Goal: Task Accomplishment & Management: Complete application form

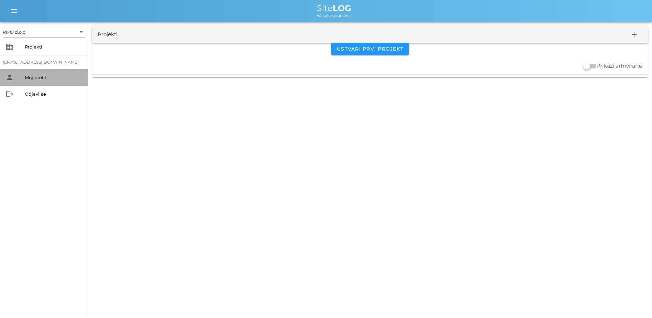
drag, startPoint x: 64, startPoint y: 79, endPoint x: 60, endPoint y: 79, distance: 3.8
click at [62, 79] on div "Moj profil" at bounding box center [54, 77] width 58 height 5
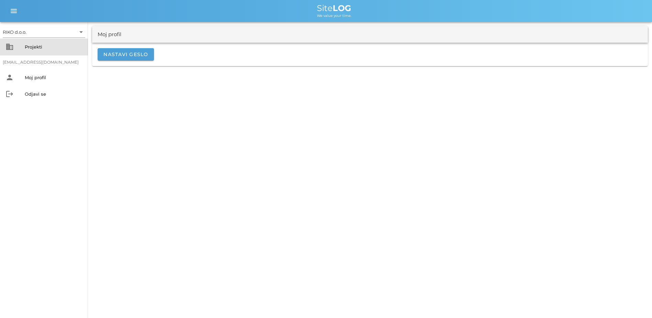
click at [57, 47] on div "Projekti" at bounding box center [54, 46] width 58 height 5
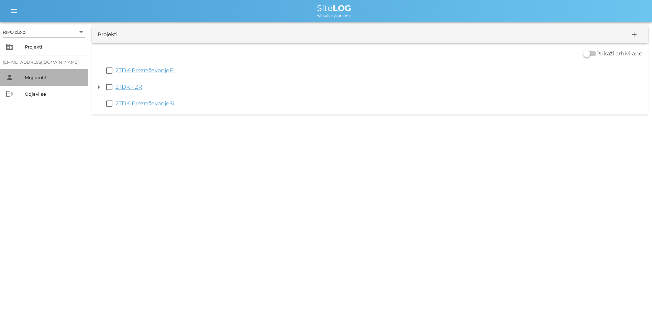
click at [44, 85] on div "person Moj profil" at bounding box center [44, 77] width 88 height 16
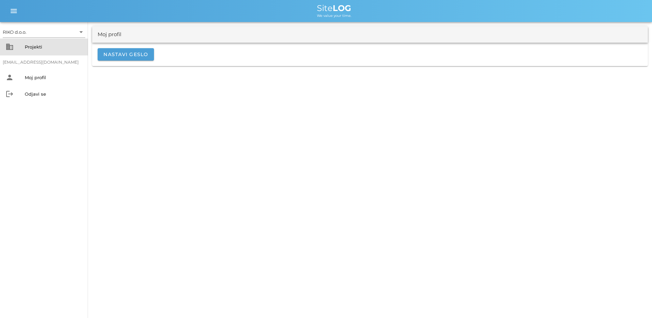
click at [49, 51] on div "Projekti" at bounding box center [54, 46] width 58 height 11
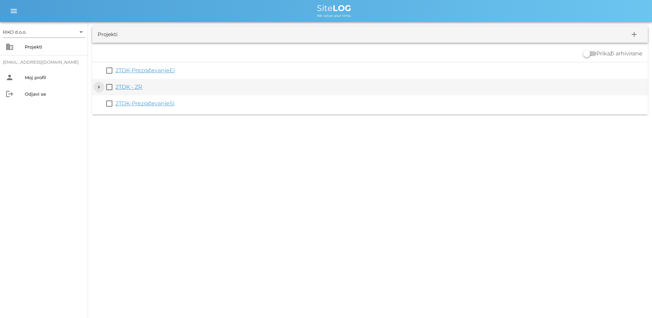
click at [102, 86] on button "arrow_drop_down" at bounding box center [99, 87] width 8 height 8
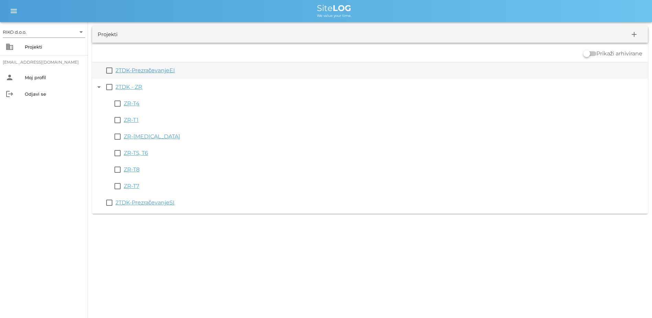
click at [164, 68] on link "2TDK-PrezračevanjeEI" at bounding box center [144, 70] width 59 height 7
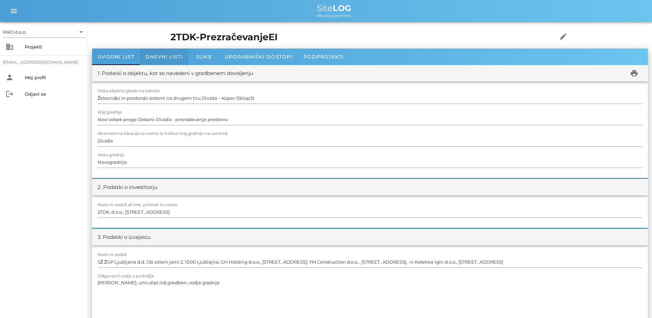
click at [160, 63] on div "Dnevni listi" at bounding box center [164, 56] width 48 height 16
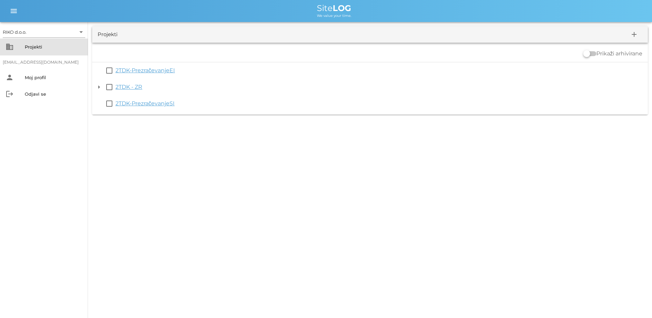
click at [49, 49] on div "Projekti" at bounding box center [54, 46] width 58 height 5
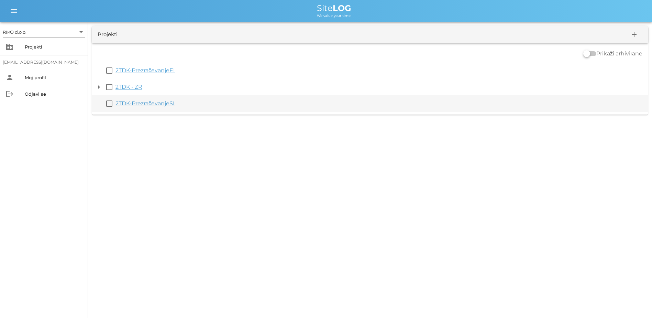
click at [136, 103] on link "2TDK-PrezračevanjeSI" at bounding box center [144, 103] width 59 height 7
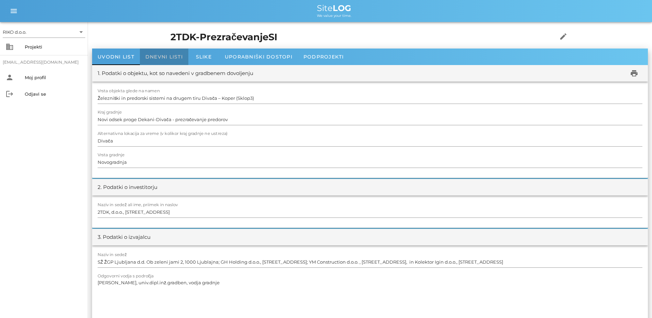
click at [180, 59] on span "Dnevni listi" at bounding box center [163, 57] width 37 height 6
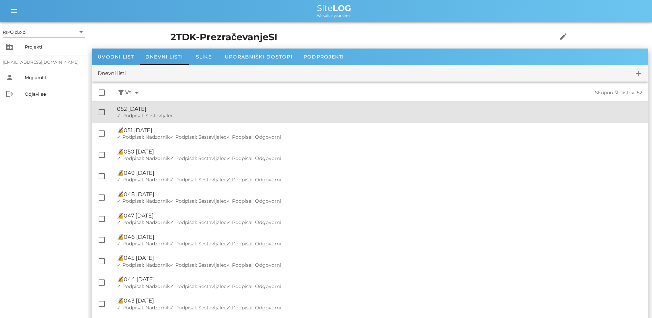
drag, startPoint x: 263, startPoint y: 108, endPoint x: 259, endPoint y: 105, distance: 4.9
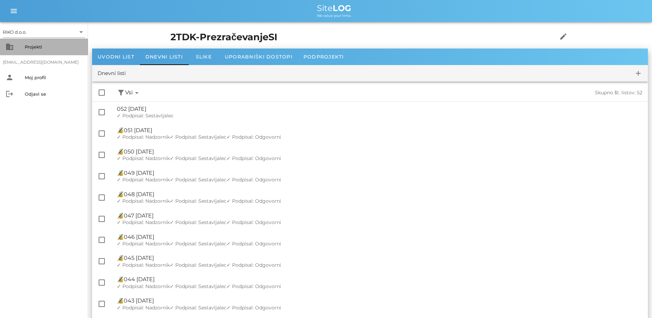
click at [58, 49] on div "Projekti" at bounding box center [54, 46] width 58 height 5
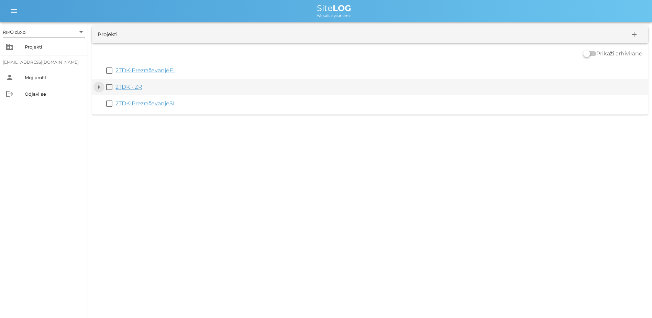
drag, startPoint x: 100, startPoint y: 88, endPoint x: 121, endPoint y: 88, distance: 20.6
click at [102, 88] on button "arrow_drop_down" at bounding box center [99, 87] width 8 height 8
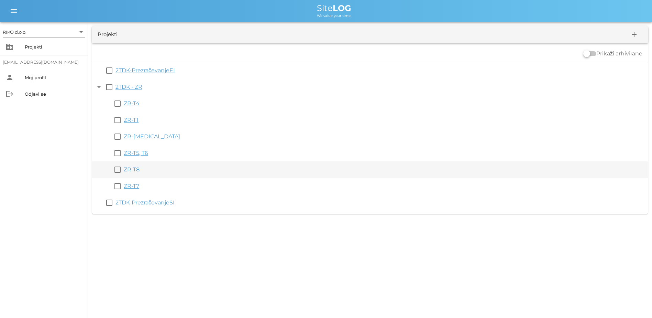
drag, startPoint x: 135, startPoint y: 171, endPoint x: 147, endPoint y: 169, distance: 12.2
click at [135, 171] on link "ZR-T8" at bounding box center [132, 169] width 16 height 7
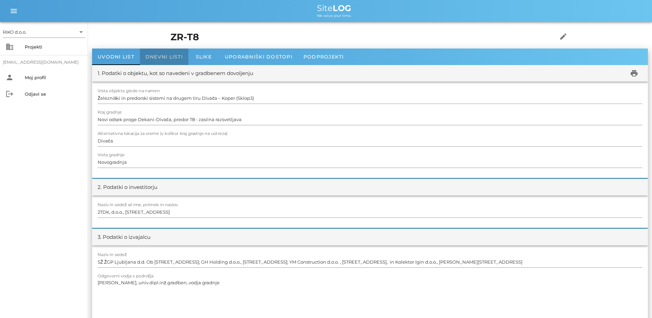
click at [153, 58] on span "Dnevni listi" at bounding box center [163, 57] width 37 height 6
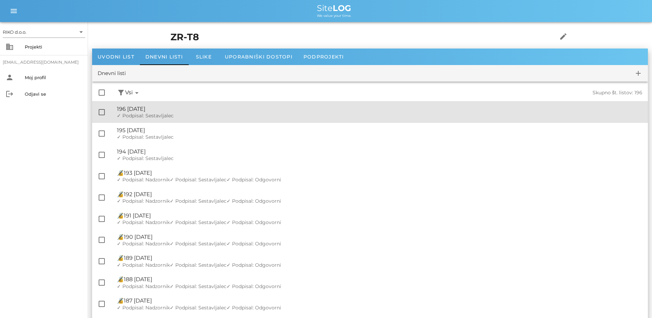
click at [165, 105] on div "🔏 196 [DATE] ✓ Podpisal: Nadzornik ✓ Podpisal: Sestavljalec ✓ Podpisal: Odgovor…" at bounding box center [379, 111] width 525 height 21
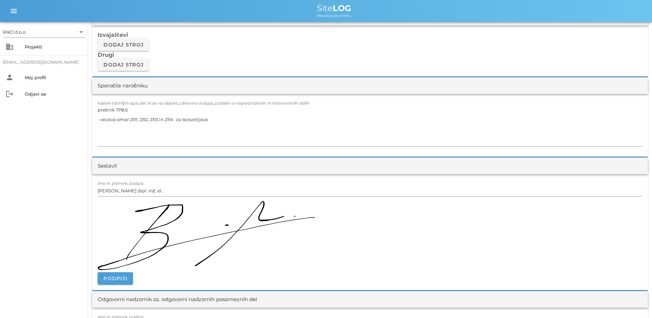
scroll to position [584, 0]
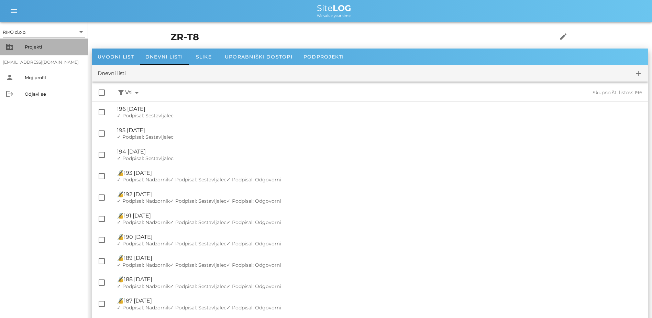
drag, startPoint x: 34, startPoint y: 41, endPoint x: 43, endPoint y: 44, distance: 9.6
click at [35, 42] on div "business Projekti" at bounding box center [44, 46] width 88 height 16
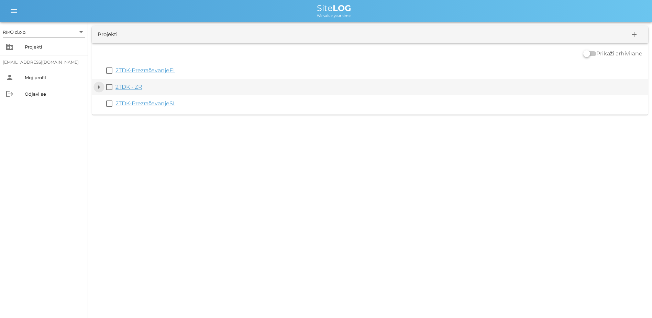
click at [101, 89] on button "arrow_drop_down" at bounding box center [99, 87] width 8 height 8
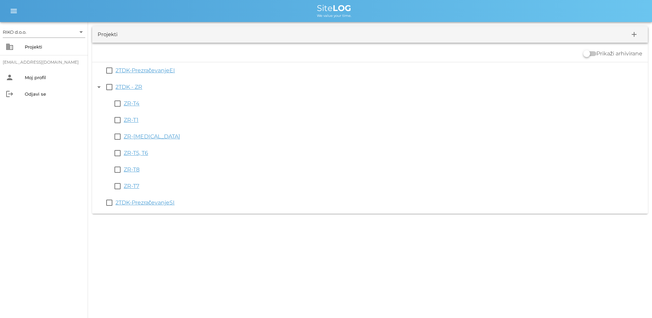
drag, startPoint x: 139, startPoint y: 184, endPoint x: 143, endPoint y: 182, distance: 4.5
click at [139, 184] on link "ZR-T7" at bounding box center [131, 185] width 15 height 7
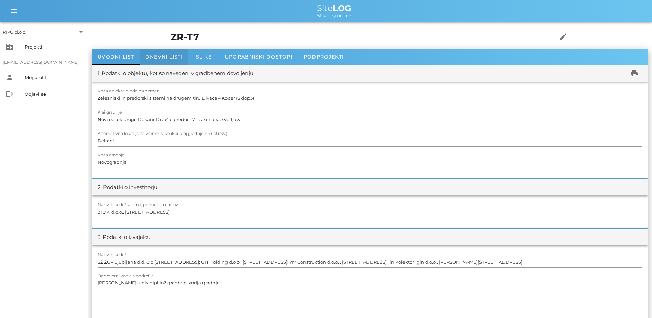
click at [173, 62] on div "Dnevni listi" at bounding box center [164, 56] width 48 height 16
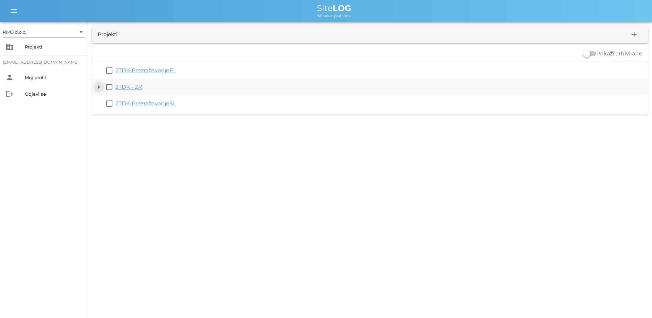
click at [102, 88] on button "arrow_drop_down" at bounding box center [99, 87] width 8 height 8
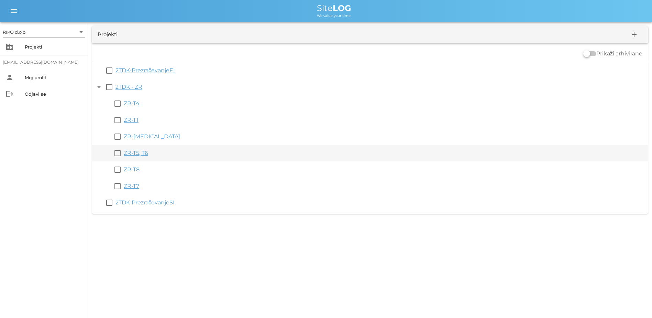
drag, startPoint x: 142, startPoint y: 155, endPoint x: 288, endPoint y: 152, distance: 146.1
click at [143, 155] on link "ZR-T5, T6" at bounding box center [136, 153] width 24 height 7
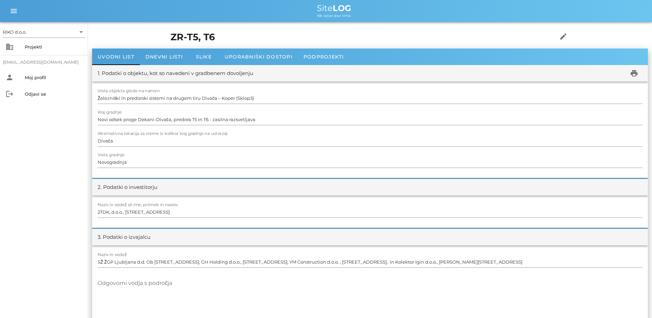
drag, startPoint x: 195, startPoint y: 41, endPoint x: 188, endPoint y: 48, distance: 10.0
drag, startPoint x: 188, startPoint y: 48, endPoint x: 178, endPoint y: 53, distance: 11.2
click at [178, 53] on div "Dnevni listi" at bounding box center [164, 56] width 48 height 16
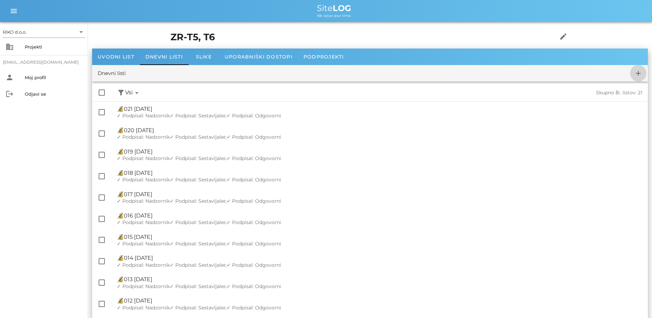
click at [634, 72] on icon "add" at bounding box center [638, 73] width 8 height 8
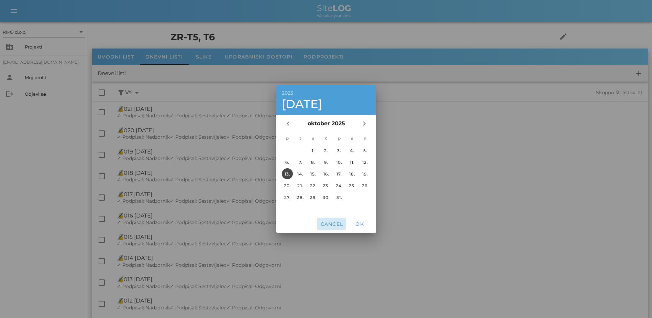
click at [343, 219] on button "Cancel" at bounding box center [331, 224] width 29 height 12
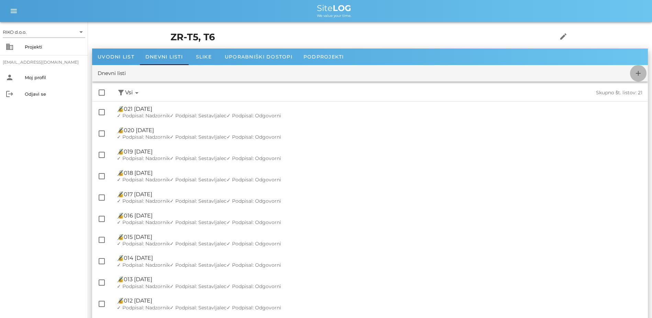
click at [640, 75] on icon "add" at bounding box center [638, 73] width 8 height 8
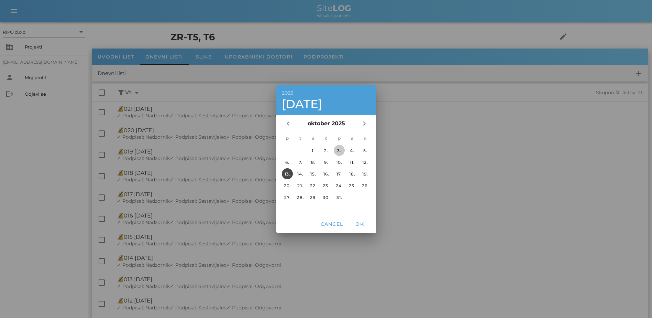
click at [336, 152] on div "3." at bounding box center [338, 150] width 11 height 5
click at [364, 225] on span "OK" at bounding box center [359, 224] width 16 height 6
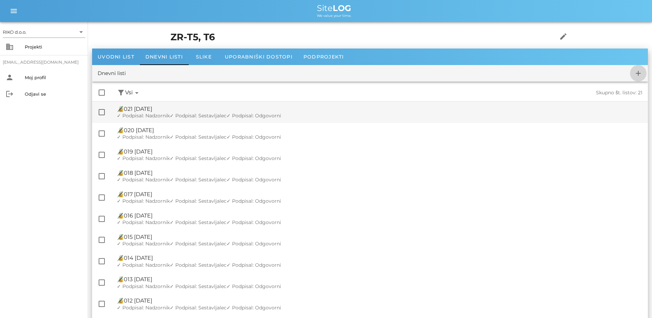
checkbox input "false"
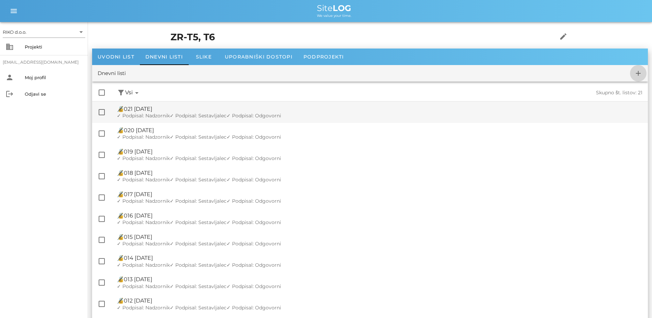
checkbox input "false"
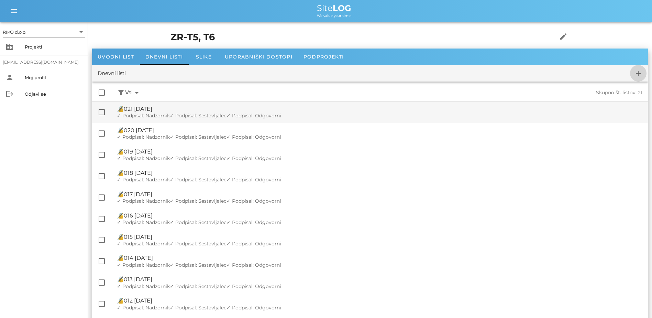
checkbox input "false"
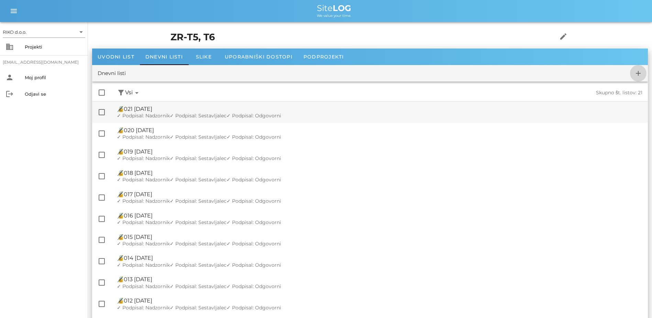
checkbox input "false"
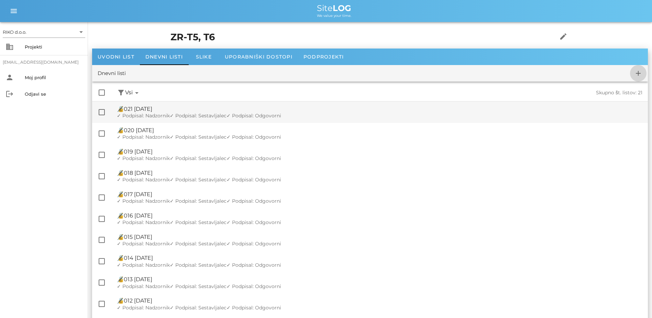
checkbox input "false"
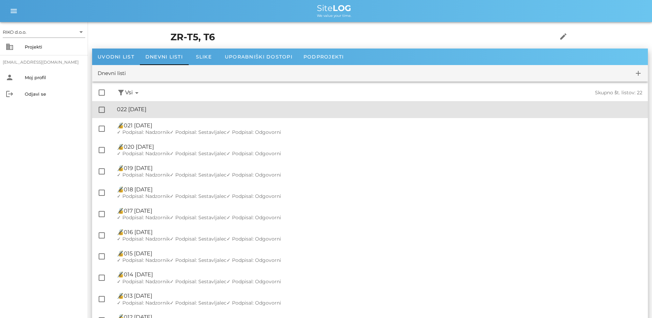
click at [184, 107] on div "🔏 022 [DATE]" at bounding box center [379, 109] width 525 height 7
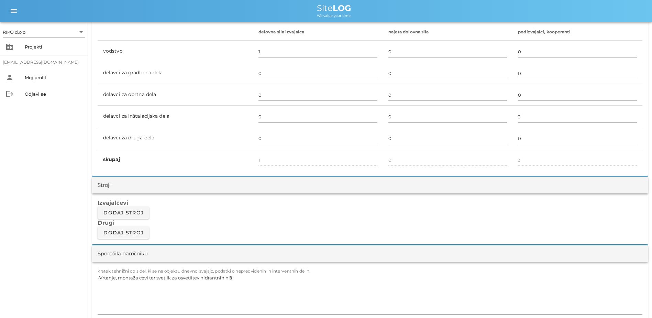
scroll to position [447, 0]
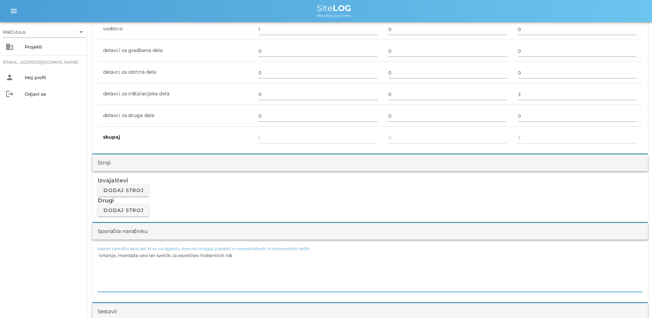
drag, startPoint x: 169, startPoint y: 259, endPoint x: -1, endPoint y: 260, distance: 170.5
click at [230, 252] on textarea "-Vrtanje, monta ža cevi ter svetilk za osvetlitev hidrantnih niš" at bounding box center [370, 270] width 545 height 41
drag, startPoint x: 109, startPoint y: 257, endPoint x: 31, endPoint y: 241, distance: 79.3
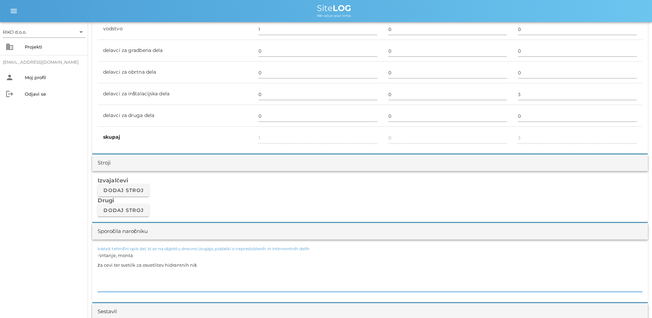
paste textarea "TP4.2, T6-T7 -Vrtanje lukenj za sidranje kandelabrov na platoju med T6 n T7 in …"
drag, startPoint x: 111, startPoint y: 256, endPoint x: 75, endPoint y: 254, distance: 36.5
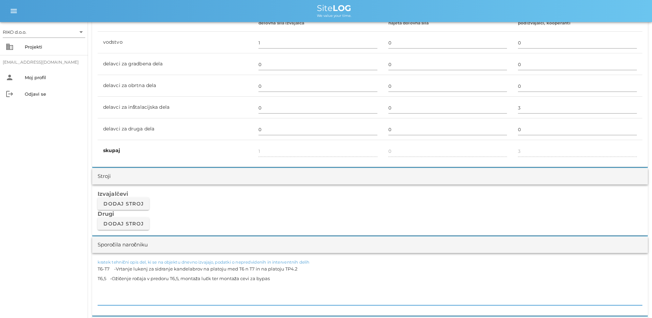
scroll to position [412, 0]
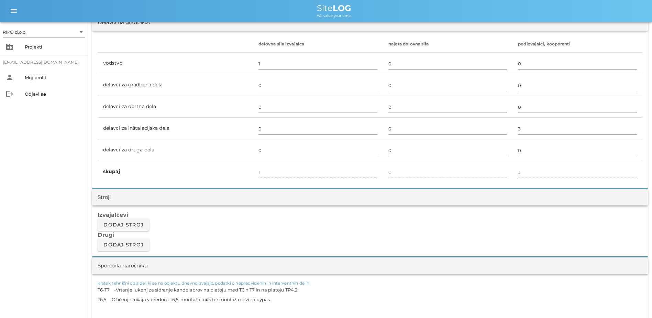
drag, startPoint x: 313, startPoint y: 287, endPoint x: 250, endPoint y: 292, distance: 64.1
click at [250, 292] on textarea "T6-T7 -Vrtanje lukenj za sidranje kandelabrov na platoju med T6 n T7 in na plat…" at bounding box center [370, 305] width 545 height 41
type textarea "T6-T7 -Vrtanje lukenj za sidranje kandelabrov na platoju med T6 n T7 T6,5 -Ožič…"
click at [56, 265] on div "RIKO d.o.o. arrow_drop_down business Projekti [EMAIL_ADDRESS][DOMAIN_NAME] pers…" at bounding box center [44, 170] width 88 height 296
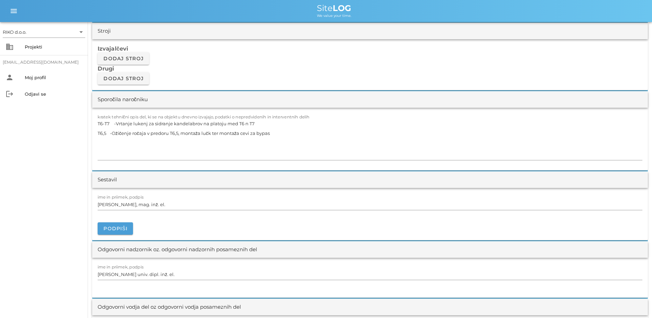
scroll to position [584, 0]
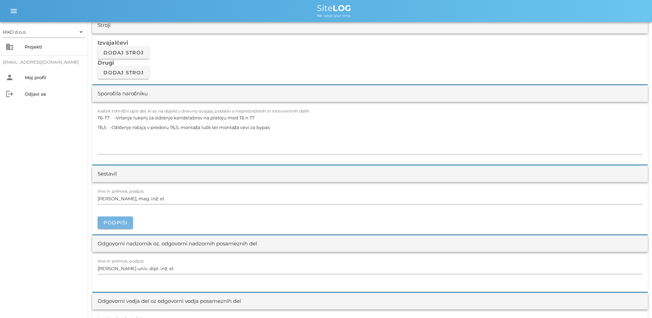
click at [118, 221] on span "Podpiši" at bounding box center [115, 222] width 24 height 6
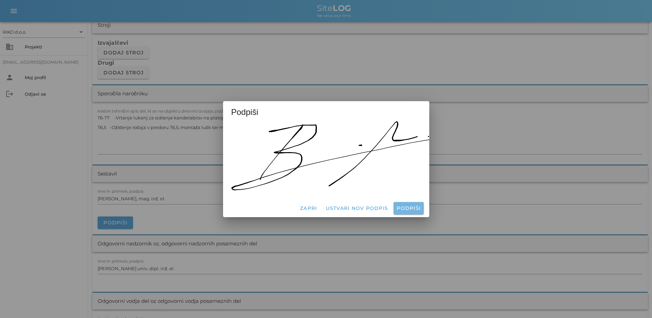
drag, startPoint x: 408, startPoint y: 204, endPoint x: 374, endPoint y: 203, distance: 33.4
click at [406, 205] on span "Podpiši" at bounding box center [408, 208] width 24 height 6
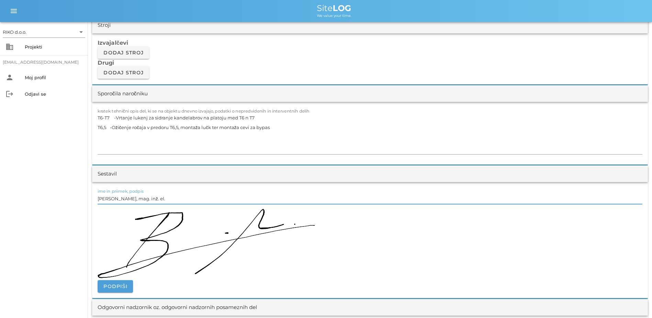
drag, startPoint x: 133, startPoint y: 199, endPoint x: 87, endPoint y: 198, distance: 46.1
click at [87, 198] on div "RIKO d.o.o. arrow_drop_down business Projekti [EMAIL_ADDRESS][DOMAIN_NAME] pers…" at bounding box center [326, 238] width 652 height 1645
type input "[PERSON_NAME] dipl. inž. el."
click at [68, 233] on div "RIKO d.o.o. arrow_drop_down business Projekti [EMAIL_ADDRESS][DOMAIN_NAME] pers…" at bounding box center [44, 170] width 88 height 296
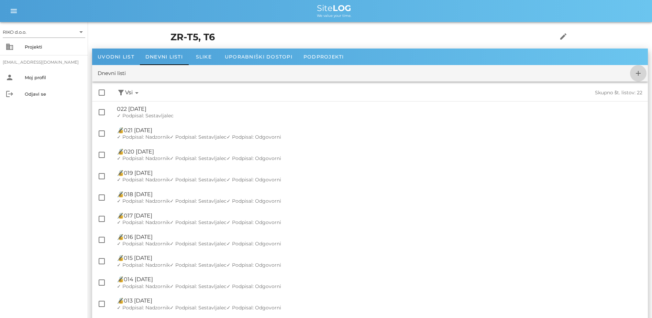
click at [638, 71] on icon "add" at bounding box center [638, 73] width 8 height 8
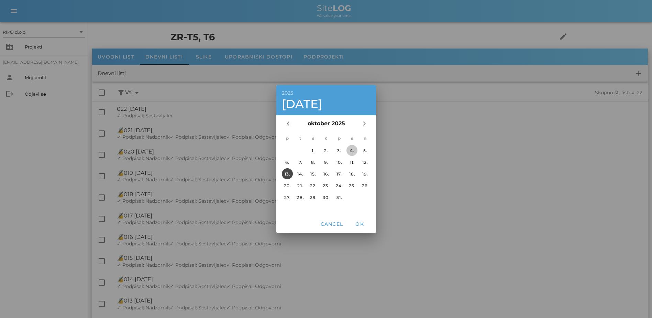
click at [357, 149] on div "4." at bounding box center [351, 150] width 11 height 5
click at [364, 222] on span "OK" at bounding box center [359, 224] width 16 height 6
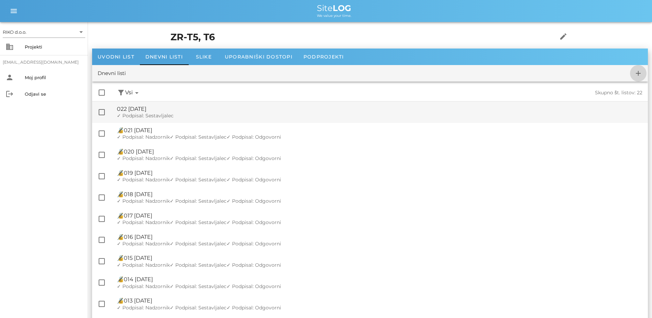
checkbox input "false"
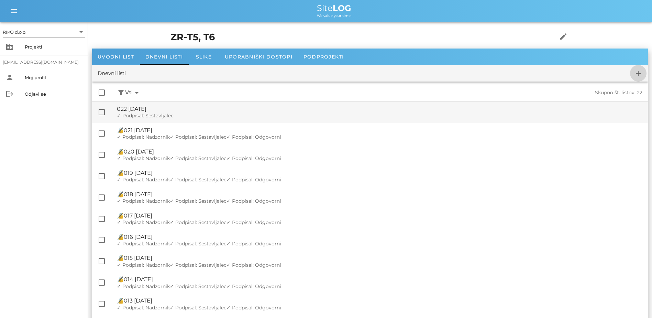
checkbox input "false"
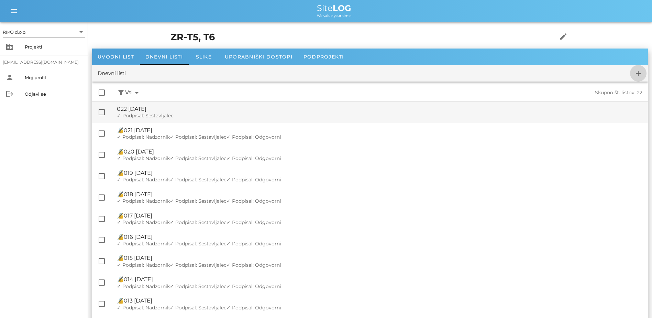
checkbox input "false"
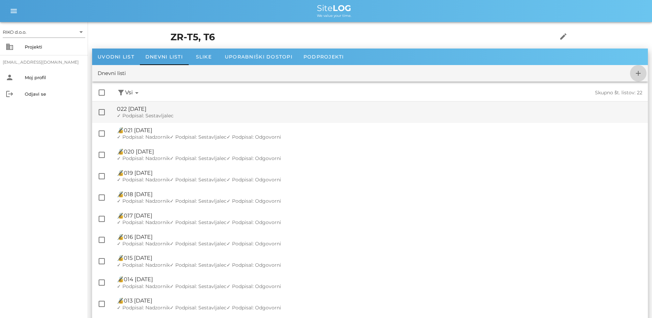
checkbox input "false"
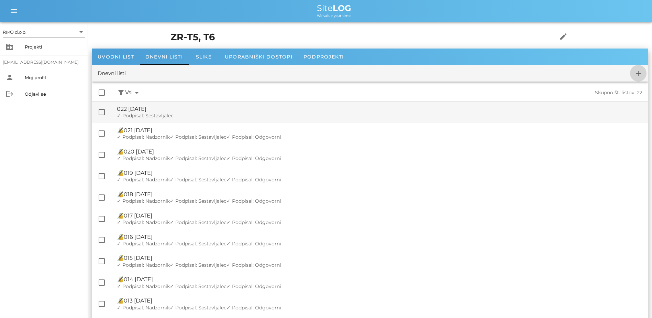
checkbox input "false"
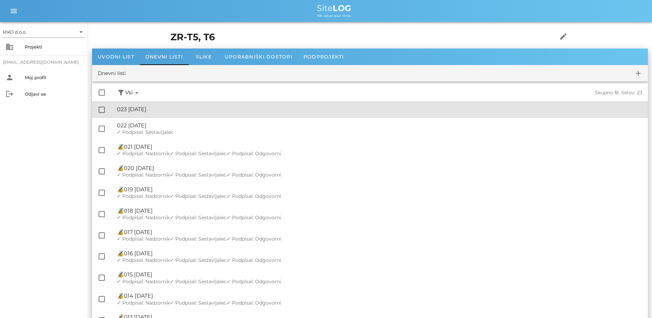
click at [166, 109] on div "🔏 023 [DATE]" at bounding box center [379, 109] width 525 height 7
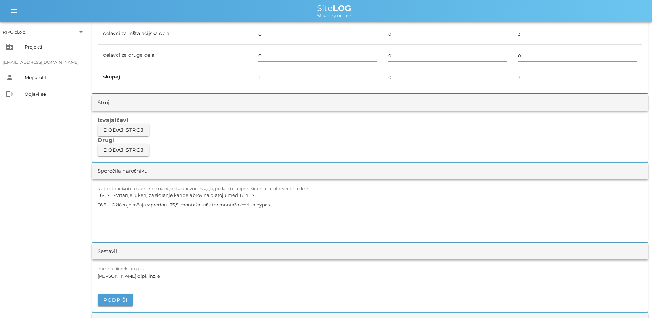
scroll to position [516, 0]
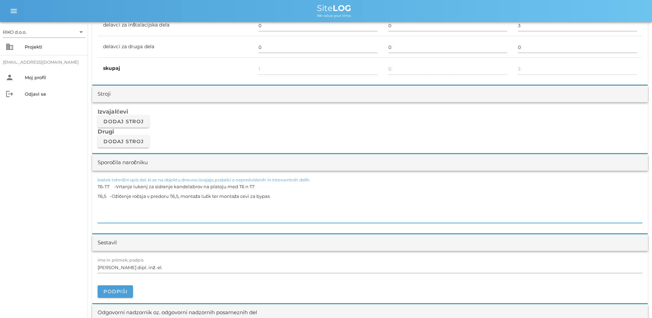
drag, startPoint x: 292, startPoint y: 198, endPoint x: -1, endPoint y: 153, distance: 297.2
click at [0, 153] on html "RIKO d.o.o. arrow_drop_down business Projekti [EMAIL_ADDRESS][DOMAIN_NAME] pers…" at bounding box center [326, 275] width 652 height 1582
paste textarea ",5 -montaža in vezava lučk v ročaju -Izdelava bypasov"
click at [106, 188] on textarea "T6,5 -montaža in vezava lučk v ročaju -Izdelava bypasov" at bounding box center [370, 201] width 545 height 41
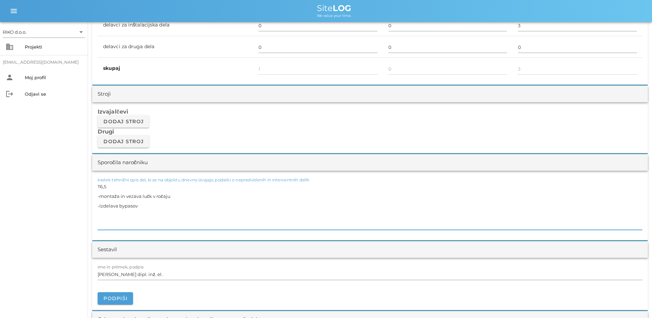
type textarea "T6,5 -montaža in vezava lučk v ročaju -Izdelava bypasov"
click at [118, 306] on div "ime in priimek, podpis [PERSON_NAME] dipl. inž. el. [GEOGRAPHIC_DATA]" at bounding box center [370, 283] width 556 height 52
click at [127, 292] on button "Podpiši" at bounding box center [115, 298] width 35 height 12
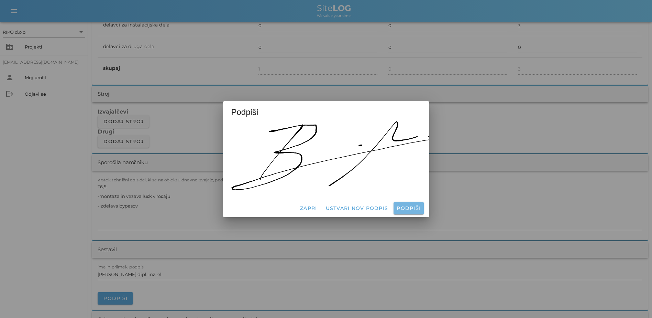
click at [415, 206] on span "Podpiši" at bounding box center [408, 208] width 24 height 6
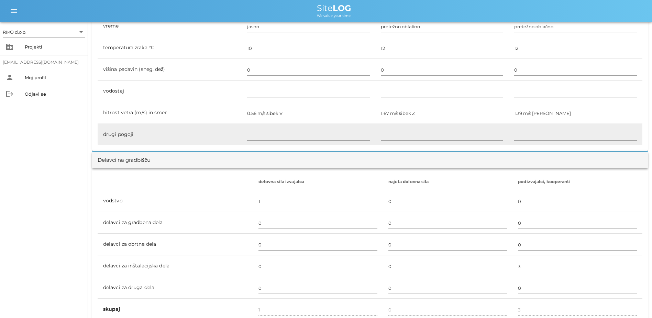
scroll to position [103, 0]
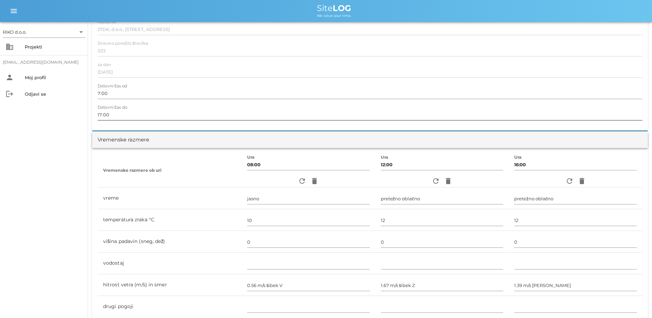
click at [101, 115] on input "17:00" at bounding box center [370, 114] width 545 height 11
type input "15:00"
drag, startPoint x: 10, startPoint y: 190, endPoint x: 19, endPoint y: 190, distance: 9.3
click at [19, 190] on div "RIKO d.o.o. arrow_drop_down business Projekti [EMAIL_ADDRESS][DOMAIN_NAME] pers…" at bounding box center [44, 170] width 88 height 296
drag, startPoint x: 19, startPoint y: 190, endPoint x: 24, endPoint y: 152, distance: 38.5
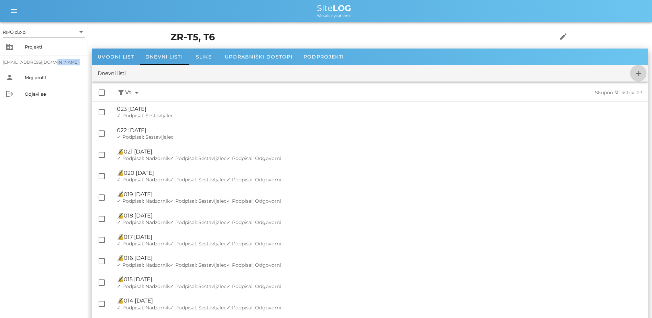
click at [638, 77] on icon "add" at bounding box center [638, 73] width 8 height 8
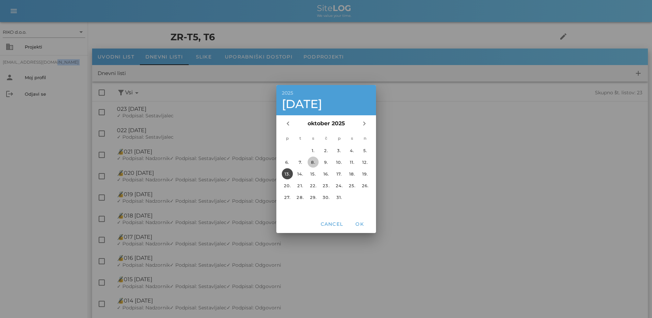
click at [312, 163] on div "8." at bounding box center [313, 161] width 11 height 5
drag, startPoint x: 361, startPoint y: 220, endPoint x: 351, endPoint y: 215, distance: 10.9
click at [361, 220] on button "OK" at bounding box center [359, 224] width 22 height 12
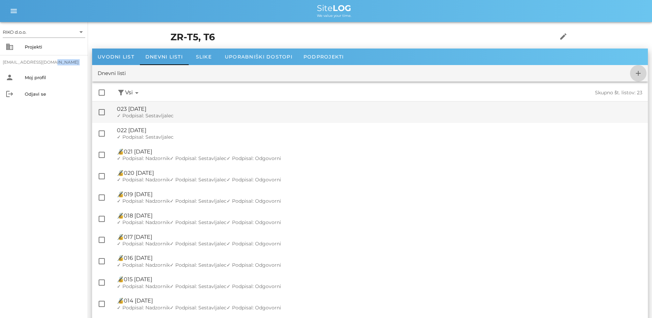
checkbox input "false"
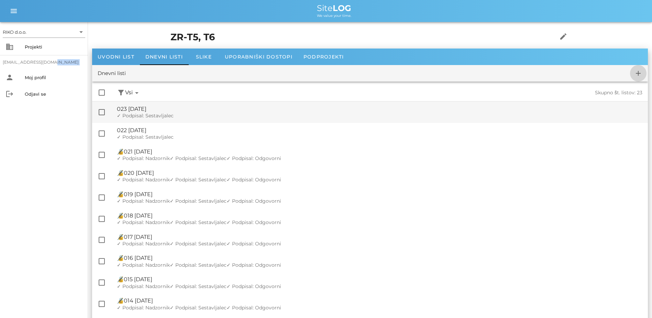
checkbox input "false"
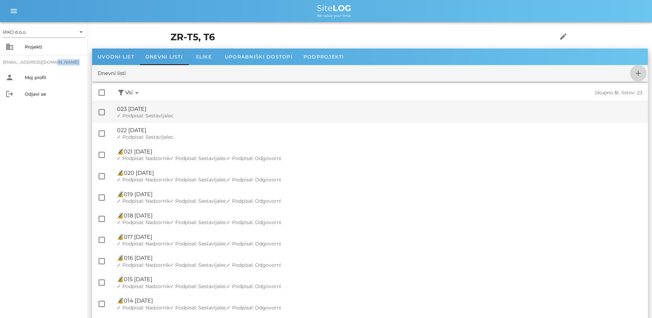
checkbox input "false"
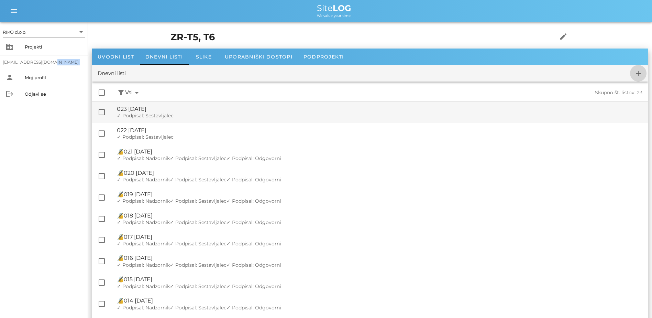
checkbox input "false"
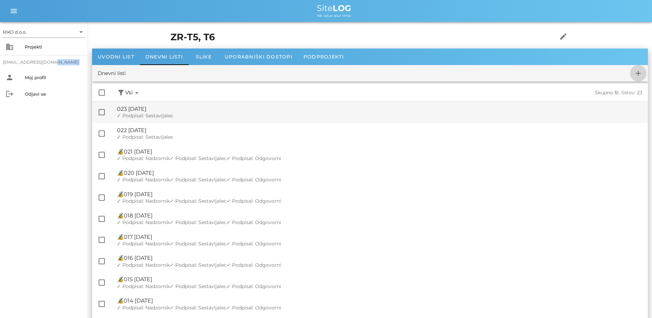
checkbox input "false"
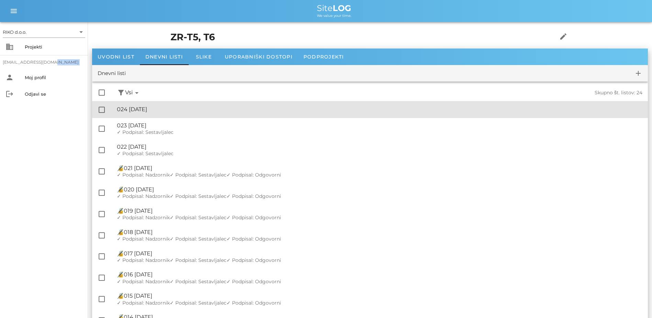
click at [172, 108] on div "🔏 024 [GEOGRAPHIC_DATA][DATE]" at bounding box center [379, 109] width 525 height 7
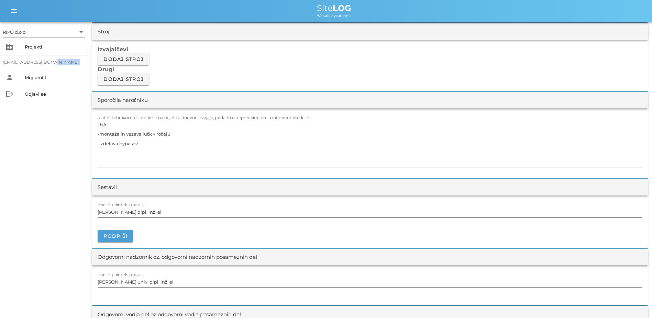
scroll to position [584, 0]
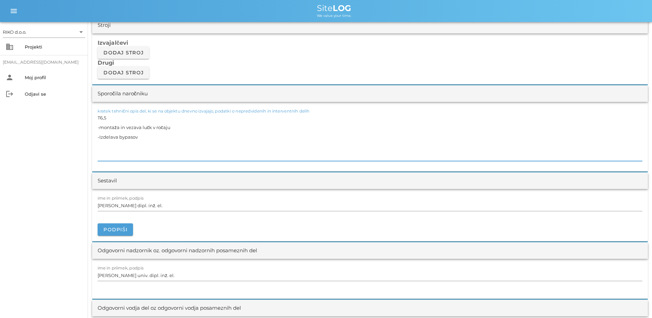
drag, startPoint x: 107, startPoint y: 134, endPoint x: 55, endPoint y: 108, distance: 57.6
click at [55, 108] on div "RIKO d.o.o. arrow_drop_down business Projekti [EMAIL_ADDRESS][DOMAIN_NAME] pers…" at bounding box center [326, 210] width 652 height 1589
paste textarea "3,T6,5 -Izdelava bypasov v [MEDICAL_DATA], T6-5 [MEDICAL_DATA],T6,5 -Barvanje p…"
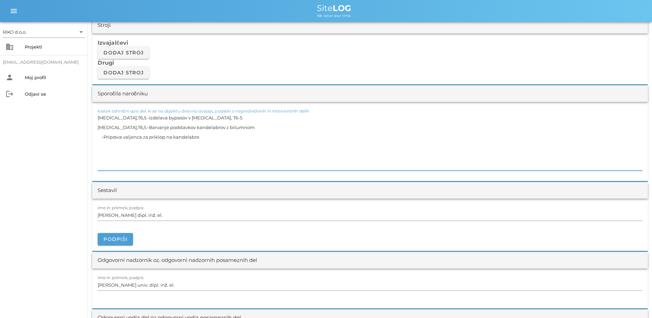
click at [116, 128] on textarea "[MEDICAL_DATA],T6,5 -Izdelava bypasov v [MEDICAL_DATA], T6-5 [MEDICAL_DATA],T6,…" at bounding box center [370, 142] width 545 height 58
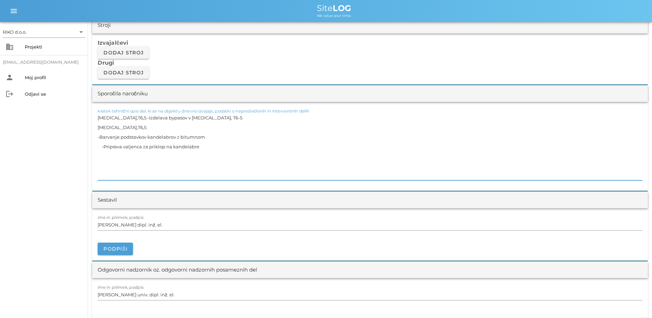
drag, startPoint x: 103, startPoint y: 148, endPoint x: 62, endPoint y: 146, distance: 40.6
click at [62, 147] on div "RIKO d.o.o. arrow_drop_down business Projekti [EMAIL_ADDRESS][DOMAIN_NAME] pers…" at bounding box center [326, 220] width 652 height 1608
click at [116, 119] on textarea "[MEDICAL_DATA],T6,5 -Izdelava bypasov v [MEDICAL_DATA], T6-5 [MEDICAL_DATA],T6,…" at bounding box center [370, 146] width 545 height 67
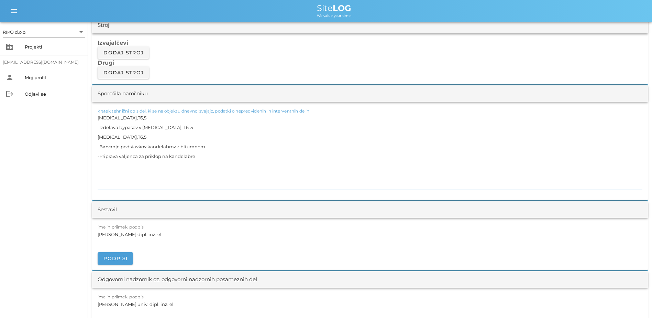
click at [104, 117] on textarea "[MEDICAL_DATA],T6,5 -Izdelava bypasov v [MEDICAL_DATA], T6-5 [MEDICAL_DATA],T6,…" at bounding box center [370, 151] width 545 height 77
click at [149, 126] on textarea "T6,5 -Izdelava bypasov v [MEDICAL_DATA], T6-5 [MEDICAL_DATA],T6,5 -Barvanje pod…" at bounding box center [370, 151] width 545 height 77
drag, startPoint x: 104, startPoint y: 137, endPoint x: 131, endPoint y: 143, distance: 27.3
click at [106, 137] on textarea "T6,5 -Izdelava bypasov v T6-5 [MEDICAL_DATA],T6,5 -Barvanje podstavkov kandelab…" at bounding box center [370, 151] width 545 height 77
type textarea "T6,5 -Izdelava bypasov v T6-5 T6,5 -Barvanje podstavkov kandelabrov z bitumnom …"
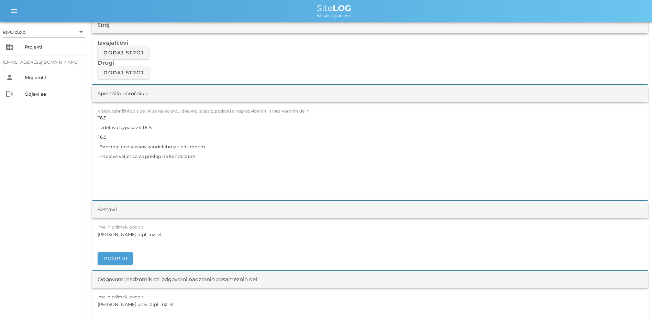
click at [63, 167] on div "RIKO d.o.o. arrow_drop_down business Projekti [EMAIL_ADDRESS][DOMAIN_NAME] pers…" at bounding box center [44, 170] width 88 height 296
click at [115, 258] on span "Podpiši" at bounding box center [115, 258] width 24 height 6
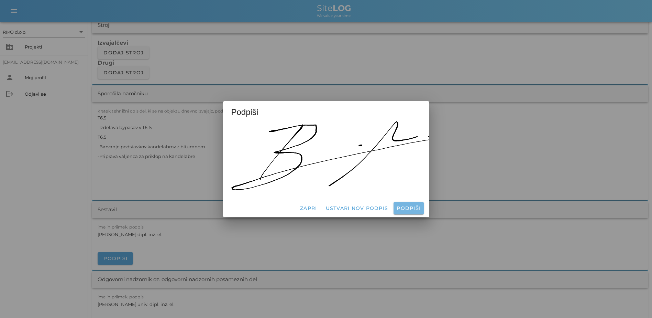
click at [400, 205] on span "Podpiši" at bounding box center [408, 208] width 24 height 6
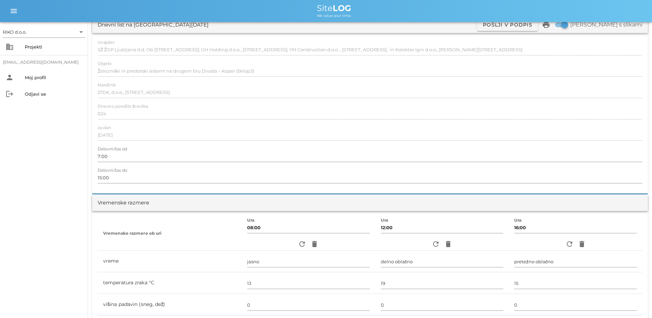
scroll to position [0, 0]
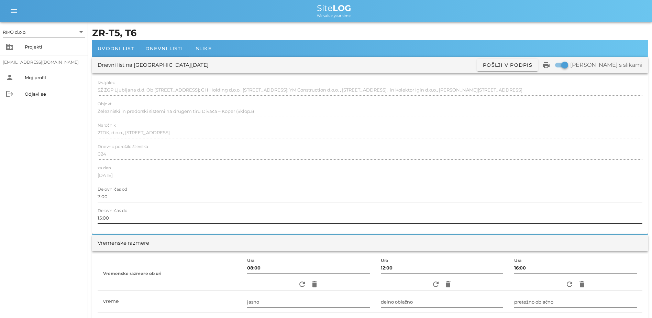
click at [100, 220] on input "15:00" at bounding box center [370, 217] width 545 height 11
type input "17:00"
click at [62, 171] on div "RIKO d.o.o. arrow_drop_down business Projekti [EMAIL_ADDRESS][DOMAIN_NAME] pers…" at bounding box center [44, 170] width 88 height 296
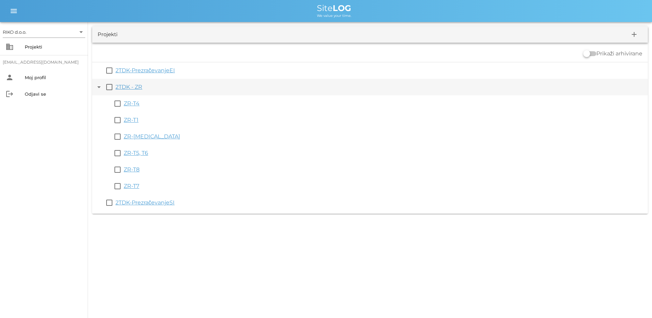
click at [99, 87] on button "arrow_drop_down" at bounding box center [99, 87] width 8 height 8
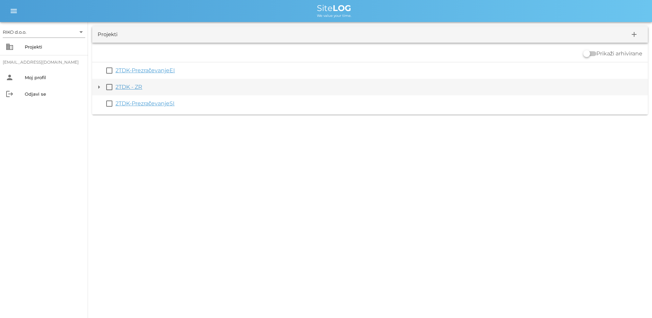
click at [99, 87] on button "arrow_drop_down" at bounding box center [99, 87] width 8 height 8
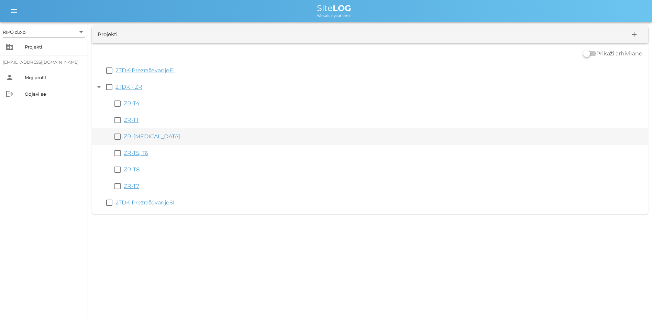
click at [139, 134] on link "ZR-[MEDICAL_DATA]" at bounding box center [152, 136] width 56 height 7
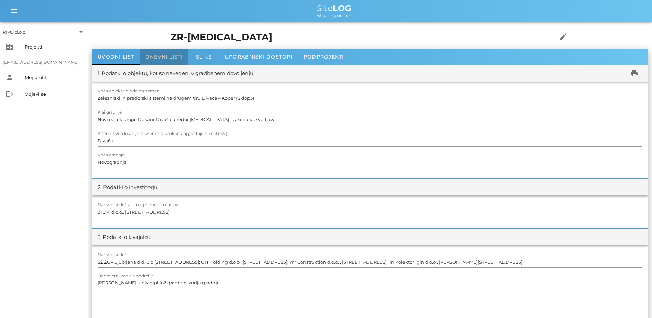
click at [158, 62] on div "Dnevni listi" at bounding box center [164, 56] width 48 height 16
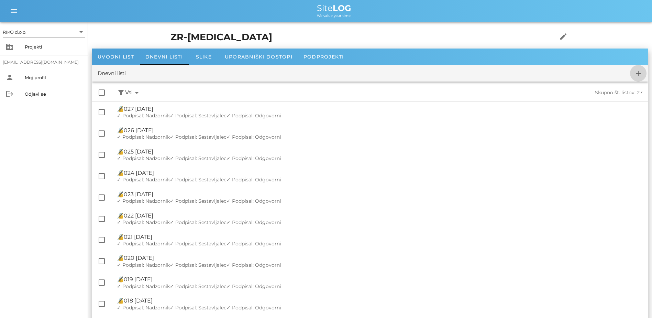
click at [633, 75] on span "add" at bounding box center [638, 73] width 16 height 8
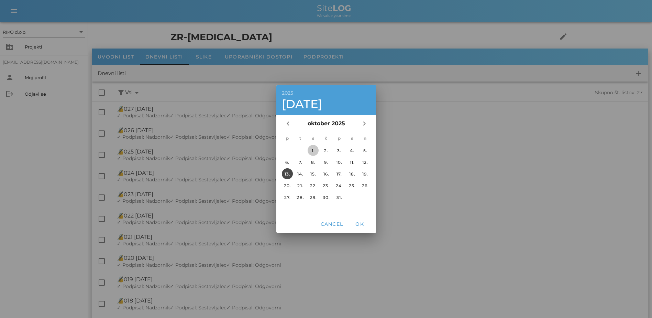
drag, startPoint x: 314, startPoint y: 149, endPoint x: 333, endPoint y: 167, distance: 26.0
click at [315, 149] on div "1." at bounding box center [313, 150] width 11 height 5
click at [359, 220] on button "OK" at bounding box center [359, 224] width 22 height 12
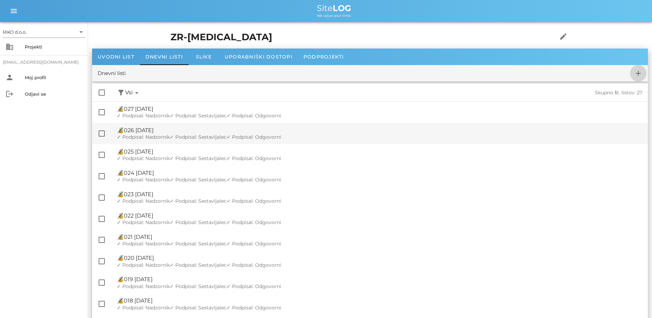
checkbox input "false"
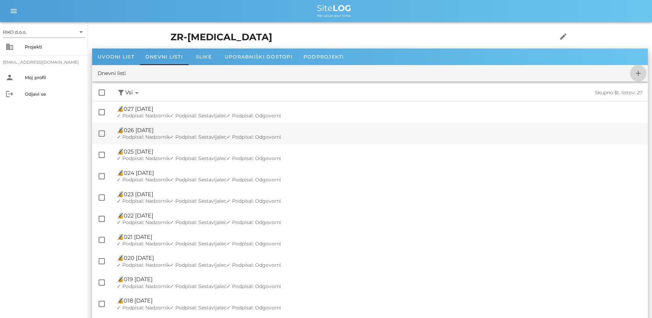
checkbox input "false"
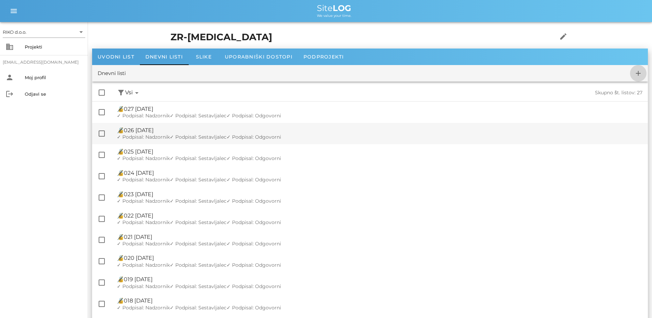
checkbox input "false"
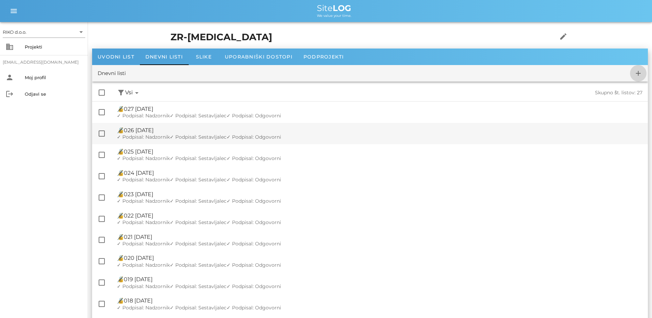
checkbox input "false"
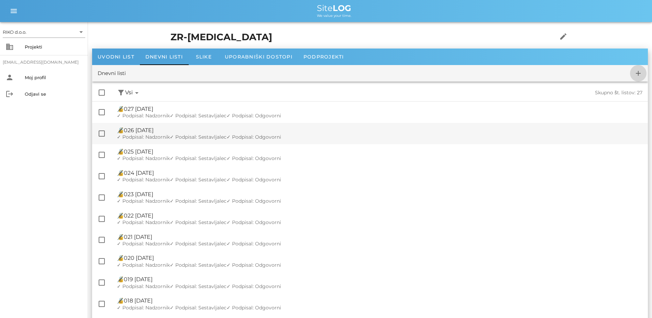
checkbox input "false"
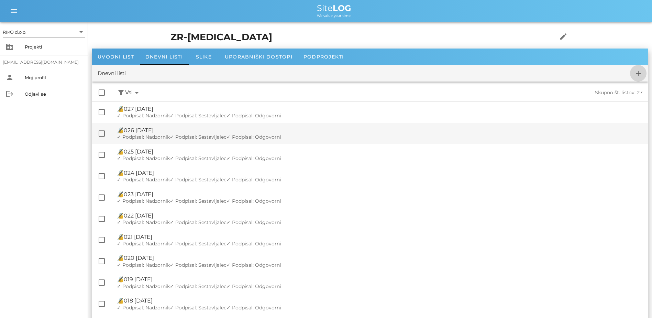
checkbox input "false"
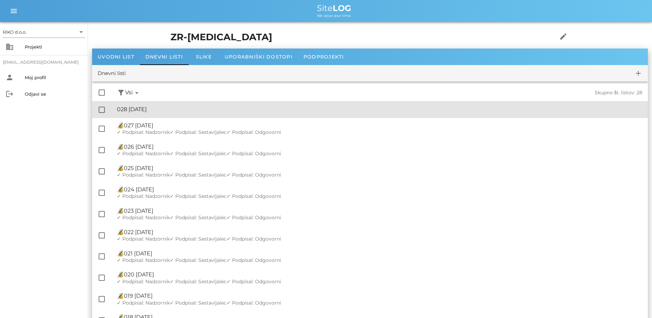
click at [190, 114] on div "🔏 028 [DATE] ✓ Podpisal: Nadzornik ✓ Podpisal: Sestavljalec ✓ Podpisal: Odgovor…" at bounding box center [379, 109] width 525 height 15
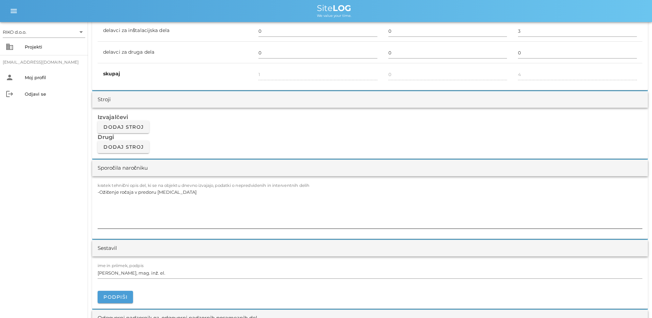
scroll to position [516, 0]
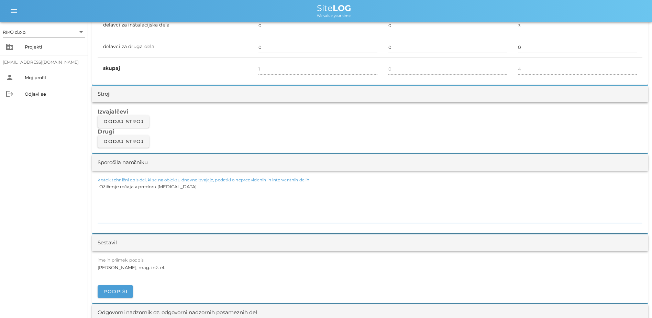
drag, startPoint x: 169, startPoint y: 187, endPoint x: 26, endPoint y: 188, distance: 142.6
click at [26, 188] on div "RIKO d.o.o. arrow_drop_down business Projekti [EMAIL_ADDRESS][DOMAIN_NAME] pers…" at bounding box center [326, 275] width 652 height 1582
paste textarea "[MEDICAL_DATA] -Ožičenje ročaja v predoru [MEDICAL_DATA], montaža svetilk v roč…"
click at [107, 188] on textarea "[MEDICAL_DATA] -Ožičenje ročaja v predoru [MEDICAL_DATA], montaža svetilk v roč…" at bounding box center [370, 201] width 545 height 41
click at [47, 199] on div "RIKO d.o.o. arrow_drop_down business Projekti [EMAIL_ADDRESS][DOMAIN_NAME] pers…" at bounding box center [44, 170] width 88 height 296
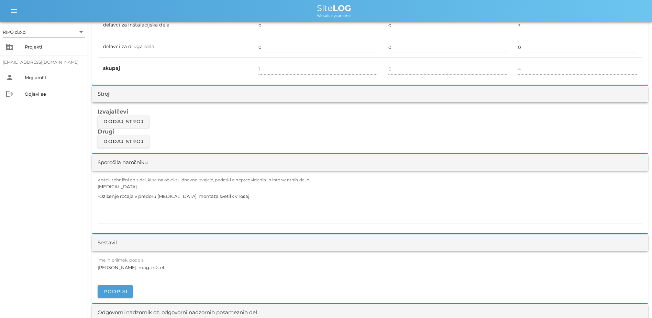
drag, startPoint x: 113, startPoint y: 181, endPoint x: 81, endPoint y: 181, distance: 32.3
click at [81, 181] on div "RIKO d.o.o. arrow_drop_down business Projekti [EMAIL_ADDRESS][DOMAIN_NAME] pers…" at bounding box center [326, 275] width 652 height 1582
click at [106, 187] on textarea "[MEDICAL_DATA] -Ožičenje ročaja v predoru [MEDICAL_DATA], montaža svetilk v roč…" at bounding box center [370, 201] width 545 height 41
click at [97, 196] on div "kratek tehnični opis del, ki se na objektu dnevno izvajajo, podatki o nepredvid…" at bounding box center [370, 201] width 556 height 63
click at [98, 196] on textarea "-Ožičenje ročaja v predoru [MEDICAL_DATA], montaža svetilk v ročaj" at bounding box center [370, 201] width 545 height 41
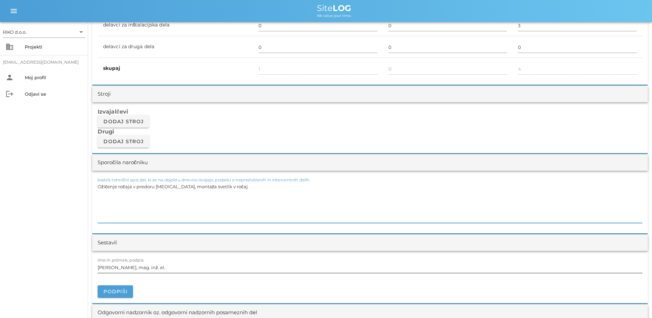
type textarea "Ožičenje ročaja v predoru [MEDICAL_DATA], montaža svetilk v ročaj"
drag, startPoint x: 133, startPoint y: 268, endPoint x: 83, endPoint y: 256, distance: 51.2
click at [87, 264] on div "RIKO d.o.o. arrow_drop_down business Projekti [EMAIL_ADDRESS][DOMAIN_NAME] pers…" at bounding box center [326, 275] width 652 height 1582
type input "[PERSON_NAME] dipl. inž. el."
click at [112, 292] on span "Podpiši" at bounding box center [115, 291] width 24 height 6
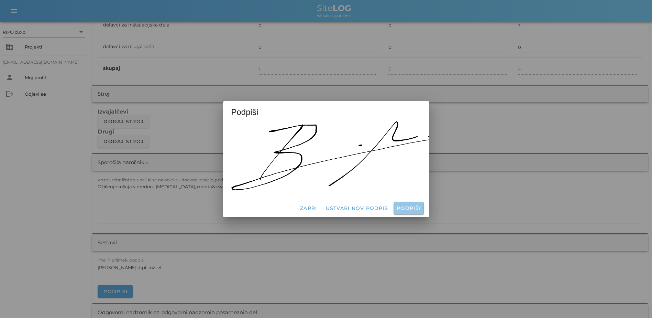
click at [416, 206] on span "Podpiši" at bounding box center [408, 208] width 24 height 6
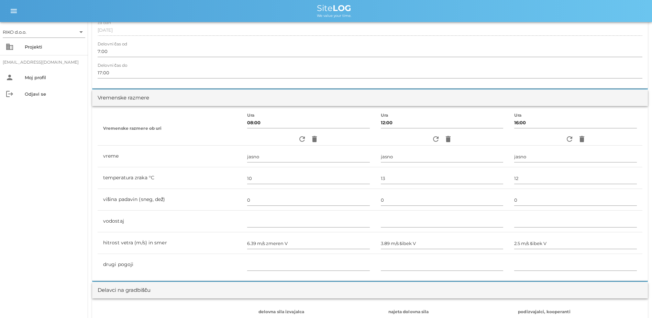
scroll to position [0, 0]
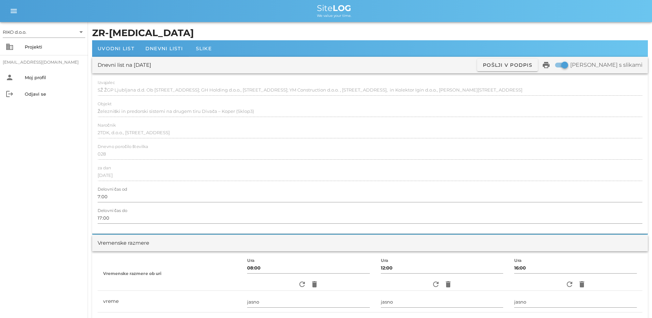
click at [23, 168] on div "RIKO d.o.o. arrow_drop_down business Projekti [EMAIL_ADDRESS][DOMAIN_NAME] pers…" at bounding box center [44, 170] width 88 height 296
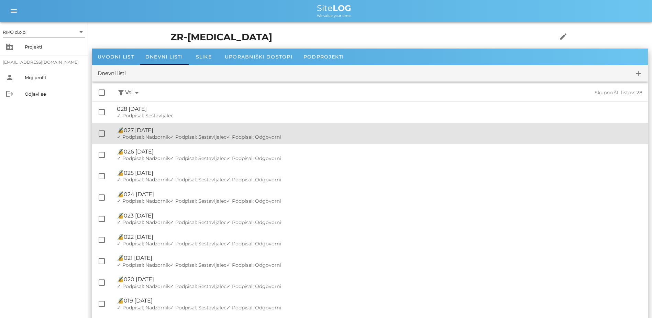
click at [447, 139] on div "🔏 027 [DATE] ✓ Podpisal: Nadzornik ✓ Podpisal: Sestavljalec ✓ Podpisal: Odgovor…" at bounding box center [379, 133] width 525 height 21
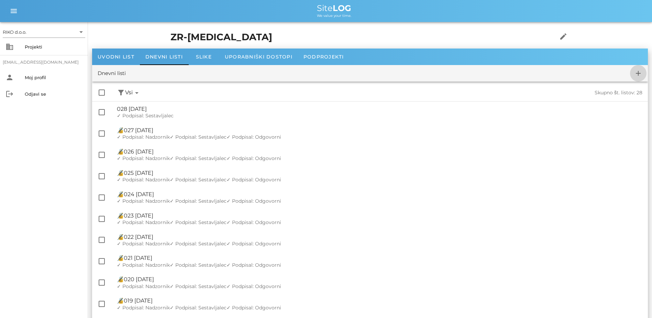
click at [642, 76] on icon "add" at bounding box center [638, 73] width 8 height 8
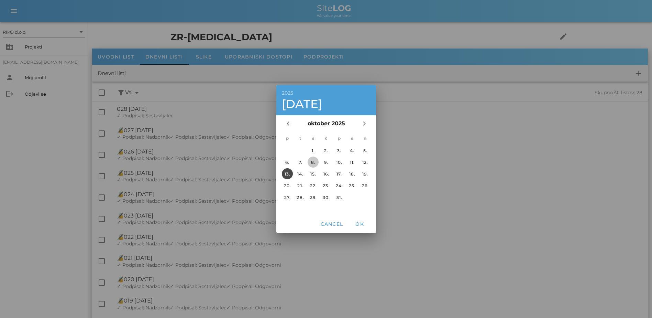
click at [309, 165] on button "8." at bounding box center [313, 161] width 11 height 11
click at [365, 220] on button "OK" at bounding box center [359, 224] width 22 height 12
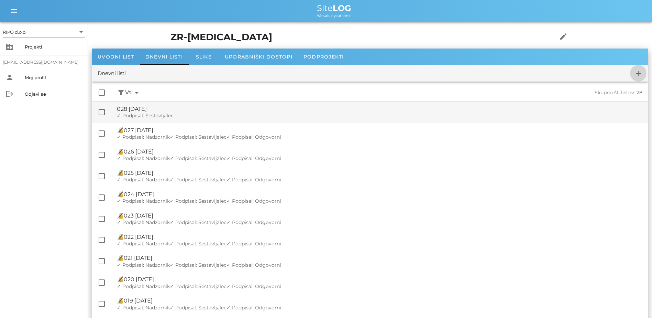
checkbox input "false"
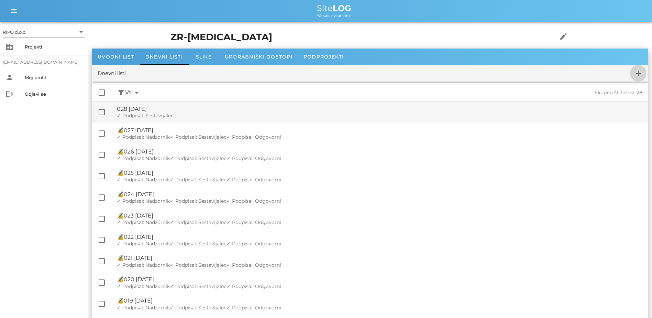
checkbox input "false"
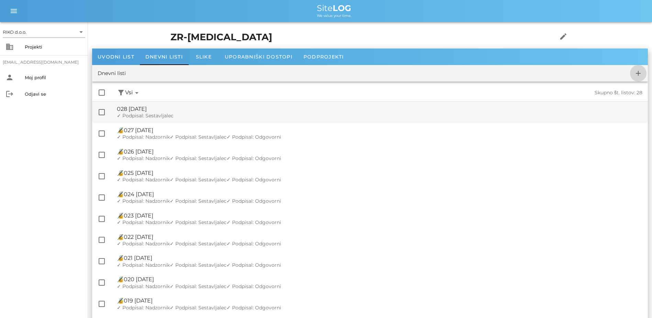
checkbox input "false"
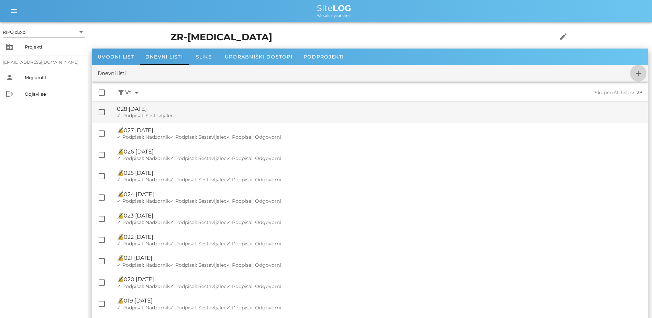
checkbox input "false"
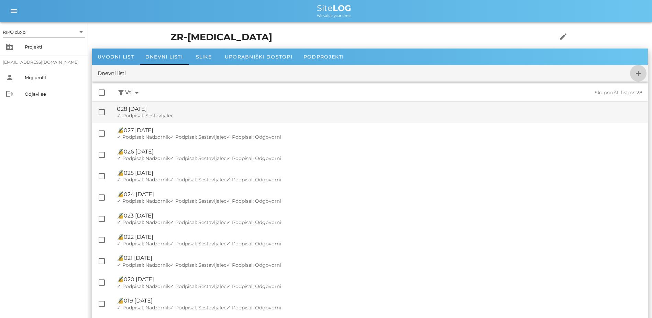
checkbox input "false"
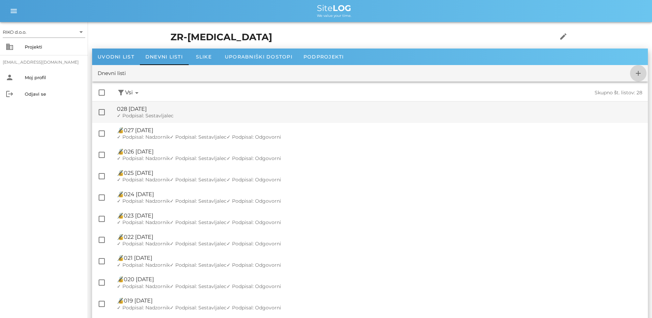
checkbox input "false"
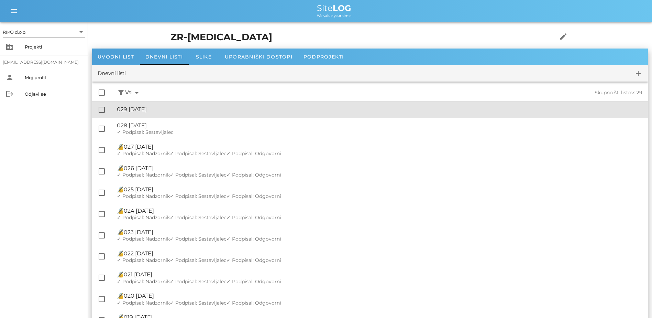
drag, startPoint x: 183, startPoint y: 104, endPoint x: 188, endPoint y: 104, distance: 4.5
click at [183, 104] on div "🔏 029 [DATE] ✓ Podpisal: Nadzornik ✓ Podpisal: Sestavljalec ✓ Podpisal: Odgovor…" at bounding box center [379, 109] width 525 height 15
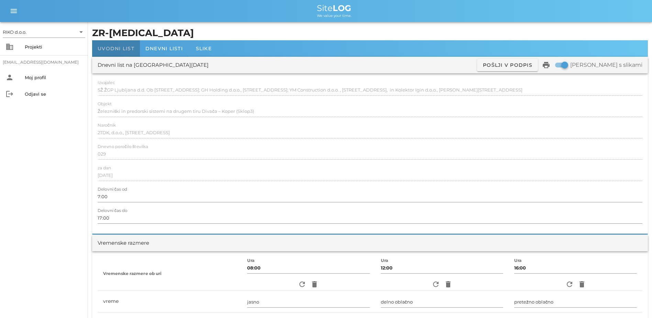
click at [120, 54] on div "Uvodni list" at bounding box center [116, 48] width 48 height 16
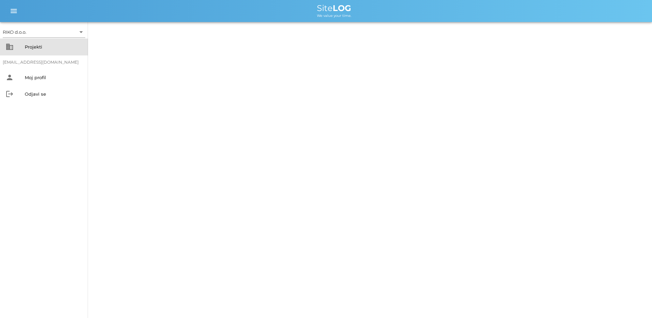
click at [38, 44] on div "Projekti" at bounding box center [54, 46] width 58 height 5
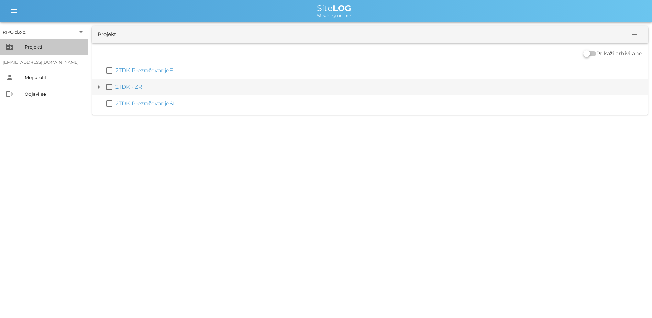
click at [97, 89] on button "arrow_drop_down" at bounding box center [99, 87] width 8 height 8
click at [98, 89] on button "arrow_drop_down" at bounding box center [99, 87] width 8 height 8
click at [99, 86] on button "arrow_drop_down" at bounding box center [99, 87] width 8 height 8
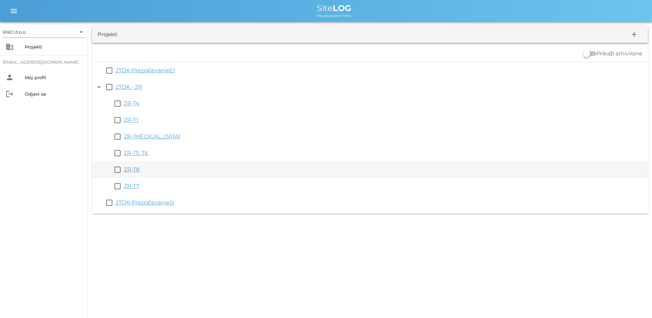
click at [130, 171] on link "ZR-T8" at bounding box center [132, 169] width 16 height 7
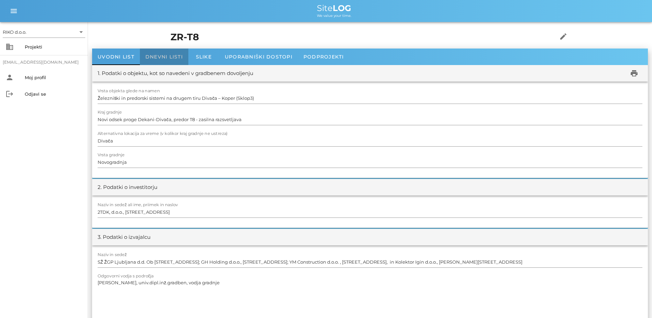
click at [169, 62] on div "Dnevni listi" at bounding box center [164, 56] width 48 height 16
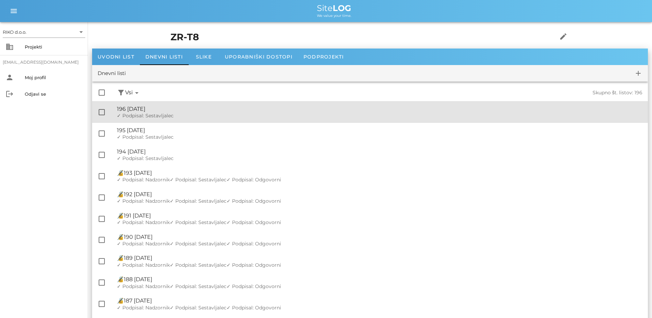
click at [183, 115] on div "✓ Podpisal: Nadzornik ✓ Podpisal: Sestavljalec ✓ Podpisal: Odgovorni" at bounding box center [379, 116] width 525 height 6
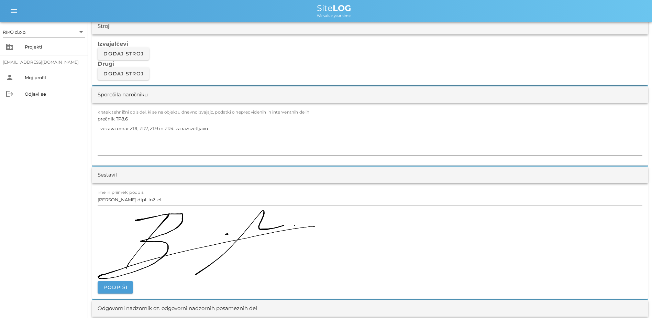
scroll to position [584, 0]
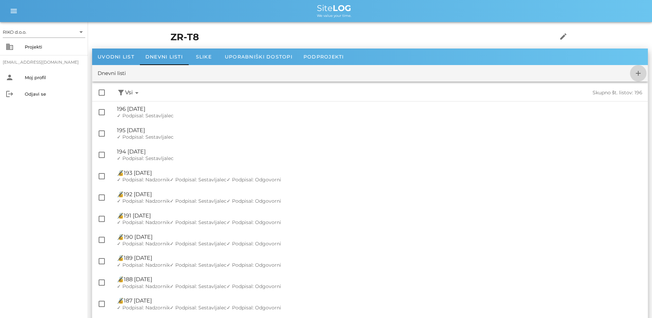
click at [638, 70] on icon "add" at bounding box center [638, 73] width 8 height 8
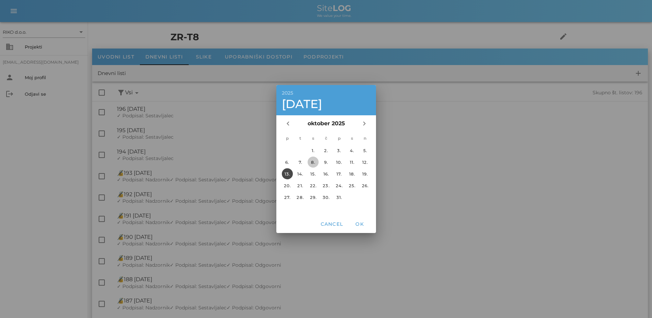
click at [313, 163] on div "8." at bounding box center [313, 161] width 11 height 5
click at [355, 225] on span "OK" at bounding box center [359, 224] width 16 height 6
checkbox input "false"
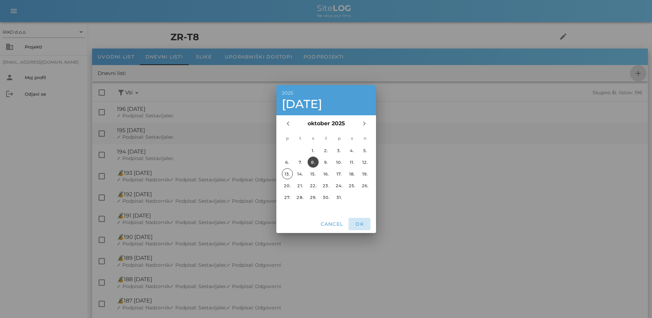
checkbox input "false"
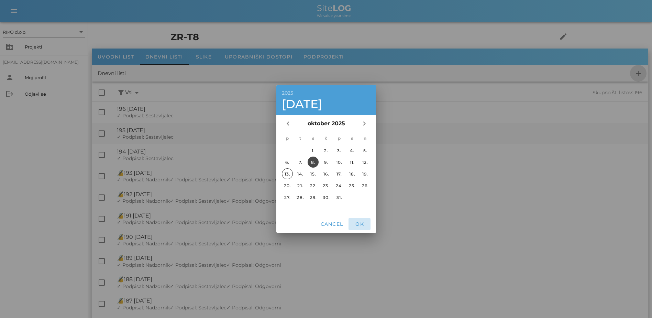
checkbox input "false"
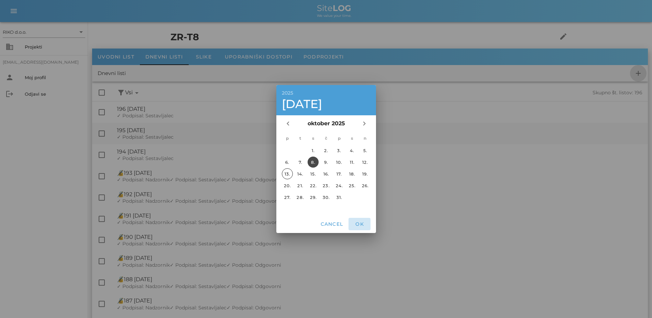
checkbox input "false"
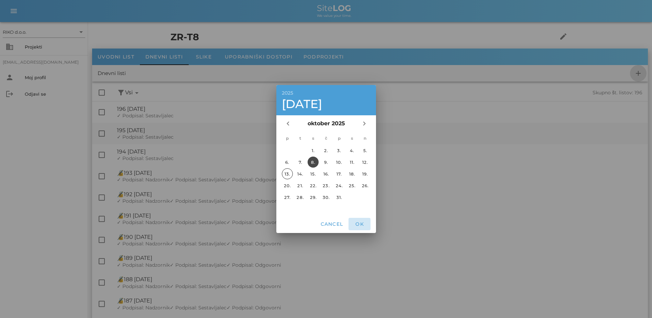
checkbox input "false"
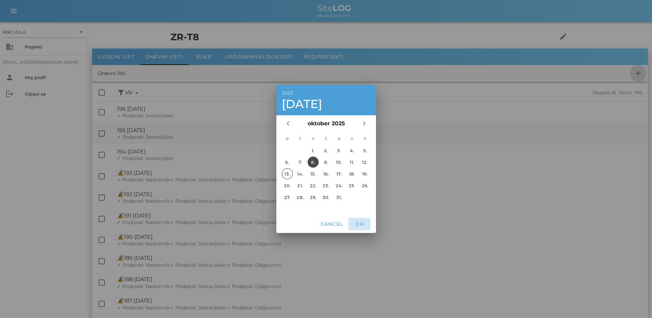
checkbox input "false"
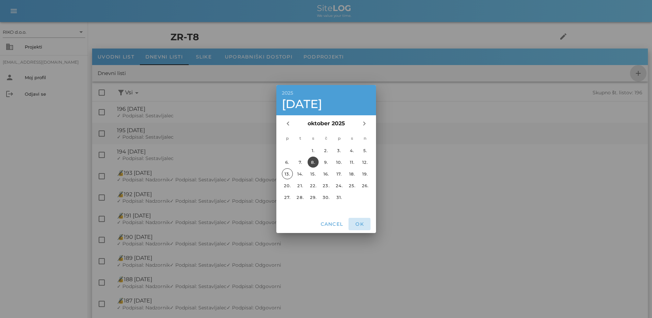
checkbox input "false"
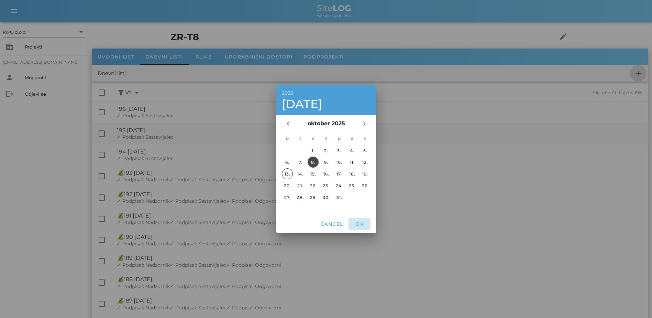
checkbox input "false"
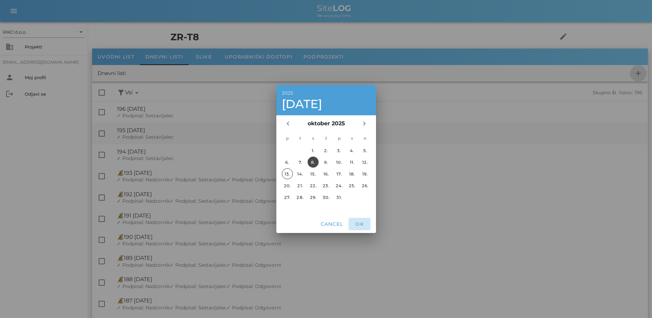
checkbox input "false"
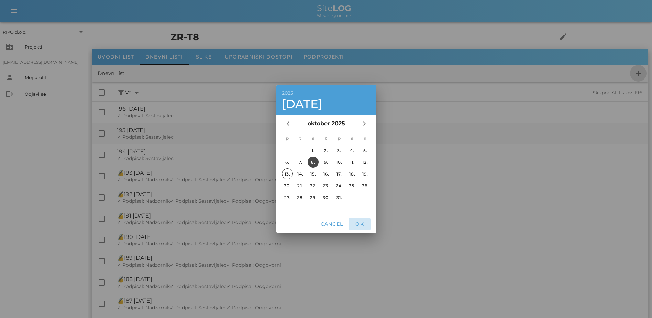
checkbox input "false"
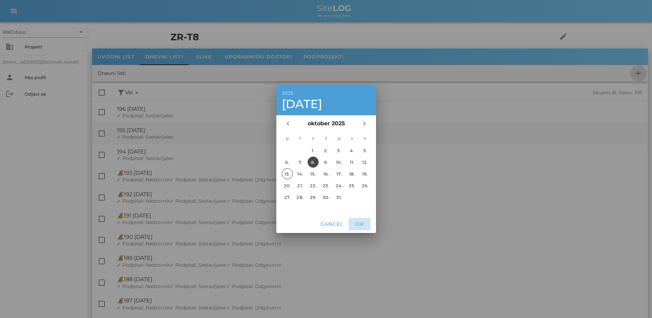
checkbox input "false"
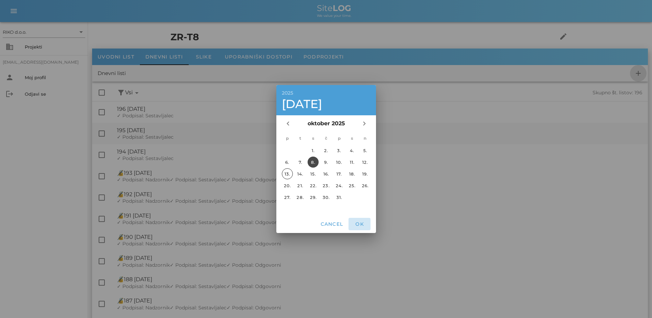
checkbox input "false"
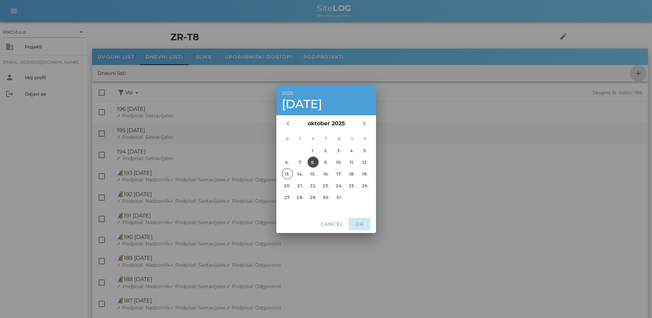
checkbox input "false"
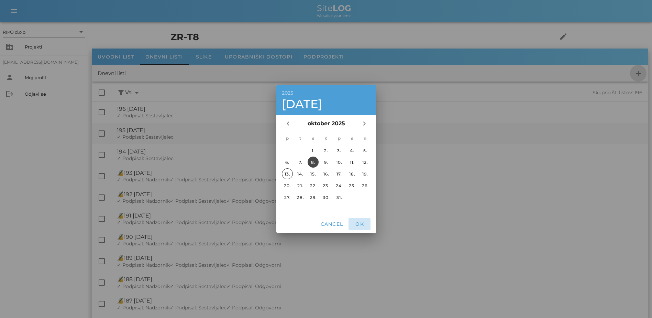
checkbox input "false"
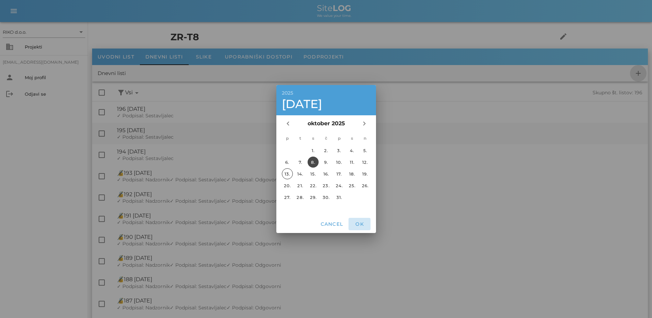
checkbox input "false"
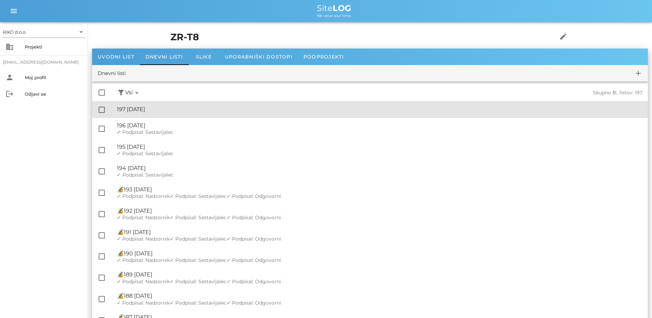
click at [178, 112] on div "🔏 197 [DATE]" at bounding box center [379, 109] width 525 height 7
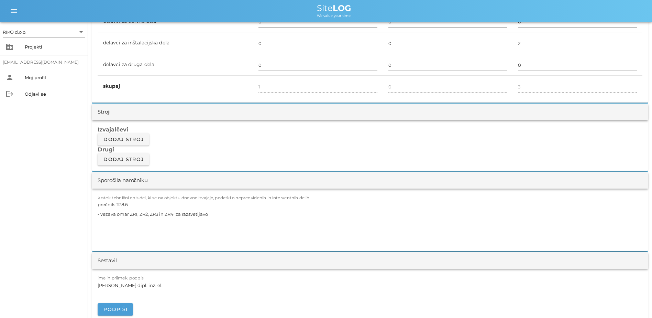
scroll to position [516, 0]
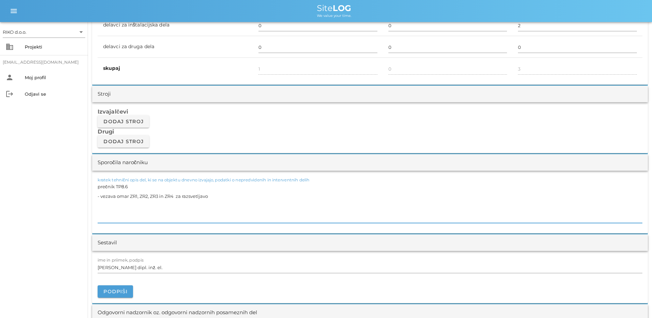
drag, startPoint x: 201, startPoint y: 198, endPoint x: 9, endPoint y: 162, distance: 195.8
click at [9, 162] on div "RIKO d.o.o. arrow_drop_down business Projekti [EMAIL_ADDRESS][DOMAIN_NAME] pers…" at bounding box center [326, 275] width 652 height 1582
paste textarea "[MEDICAL_DATA],T6,5 -Izdelava bypasov v [MEDICAL_DATA], T6-5 [MEDICAL_DATA],T6,…"
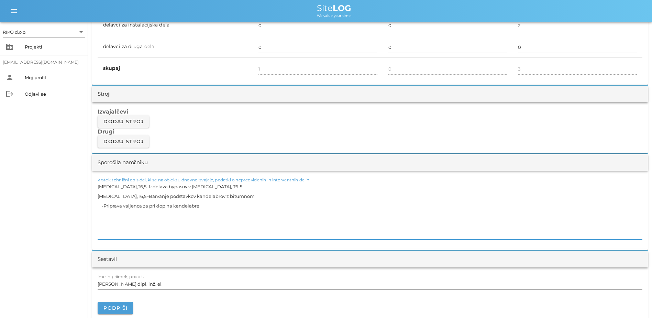
drag, startPoint x: 103, startPoint y: 207, endPoint x: 72, endPoint y: 209, distance: 31.3
click at [73, 211] on div "RIKO d.o.o. arrow_drop_down business Projekti [EMAIL_ADDRESS][DOMAIN_NAME] pers…" at bounding box center [326, 283] width 652 height 1598
click at [103, 208] on textarea "[MEDICAL_DATA],T6,5 -Izdelava bypasov v [MEDICAL_DATA], T6-5 [MEDICAL_DATA],T6,…" at bounding box center [370, 210] width 545 height 58
click at [116, 197] on textarea "[MEDICAL_DATA],T6,5 -Izdelava bypasov v [MEDICAL_DATA], T6-5 [MEDICAL_DATA],T6,…" at bounding box center [370, 210] width 545 height 58
drag, startPoint x: 114, startPoint y: 189, endPoint x: 72, endPoint y: 189, distance: 42.6
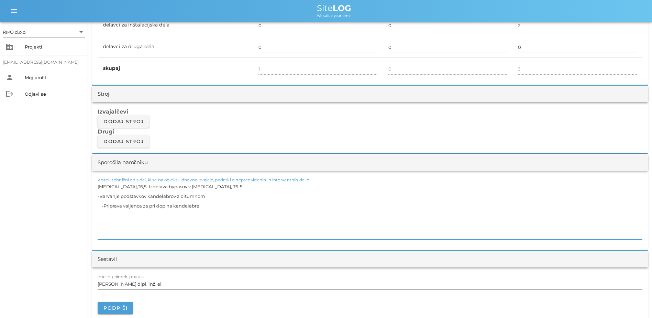
click at [72, 189] on div "RIKO d.o.o. arrow_drop_down business Projekti [EMAIL_ADDRESS][DOMAIN_NAME] pers…" at bounding box center [326, 283] width 652 height 1598
click at [100, 207] on textarea "-Izdelava bypasov v [MEDICAL_DATA], T6-5 -Barvanje podstavkov kandelabrov z bit…" at bounding box center [370, 210] width 545 height 58
drag, startPoint x: 168, startPoint y: 189, endPoint x: 148, endPoint y: 188, distance: 20.6
click at [148, 188] on textarea "-Izdelava bypasov v [MEDICAL_DATA], T6-5 -Barvanje podstavkov kandelabrov z bit…" at bounding box center [370, 210] width 545 height 58
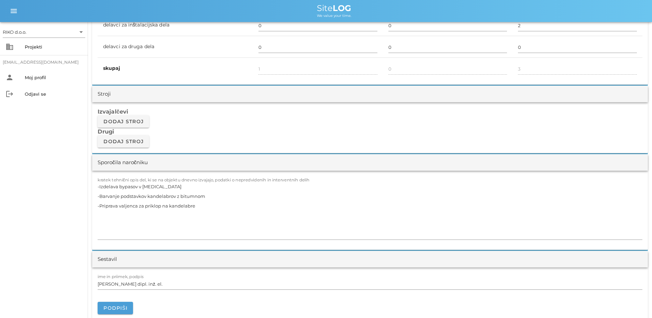
click at [49, 214] on div "RIKO d.o.o. arrow_drop_down business Projekti [EMAIL_ADDRESS][DOMAIN_NAME] pers…" at bounding box center [44, 170] width 88 height 296
click at [125, 306] on span "Podpiši" at bounding box center [115, 308] width 24 height 6
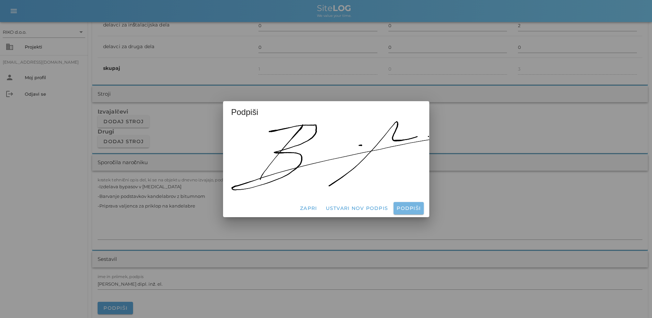
click at [401, 205] on span "Podpiši" at bounding box center [408, 208] width 24 height 6
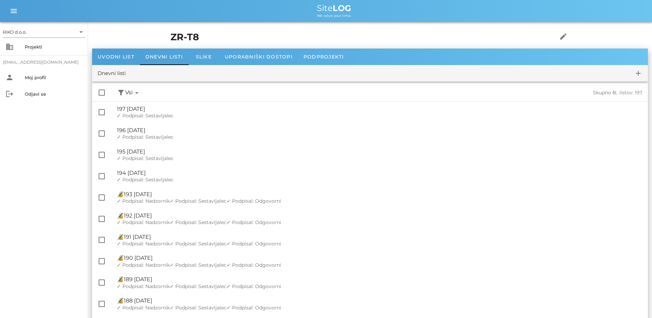
click at [72, 197] on div "RIKO d.o.o. arrow_drop_down business Projekti [EMAIL_ADDRESS][DOMAIN_NAME] pers…" at bounding box center [44, 170] width 88 height 296
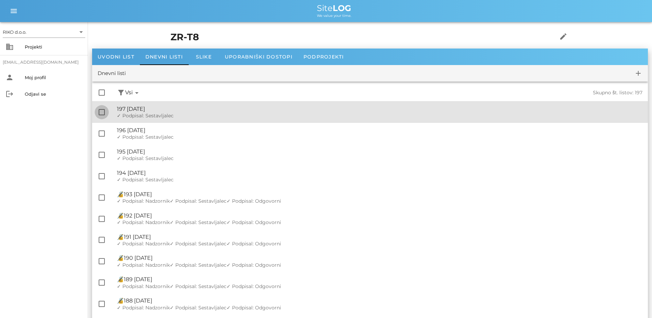
click at [101, 114] on div at bounding box center [102, 112] width 12 height 12
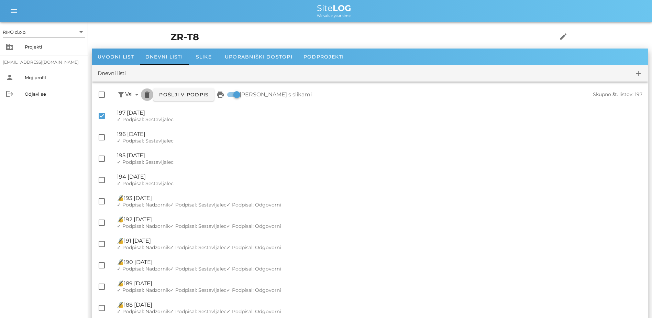
click at [145, 96] on icon "delete" at bounding box center [147, 94] width 8 height 8
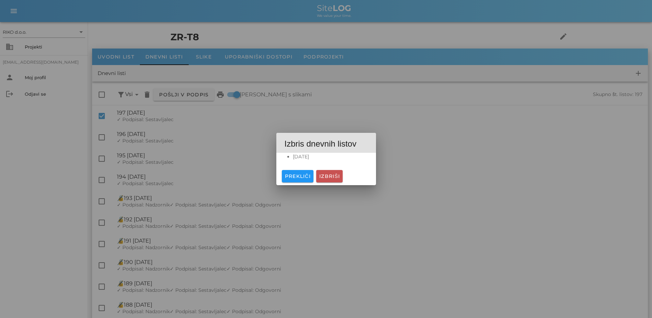
click at [334, 178] on span "Izbriši" at bounding box center [329, 176] width 21 height 6
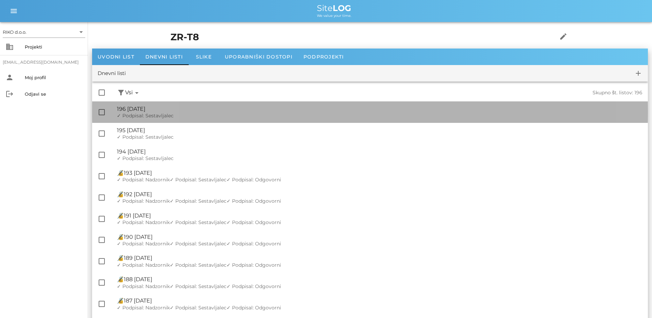
click at [197, 112] on div "🔏 196 [DATE]" at bounding box center [379, 109] width 525 height 7
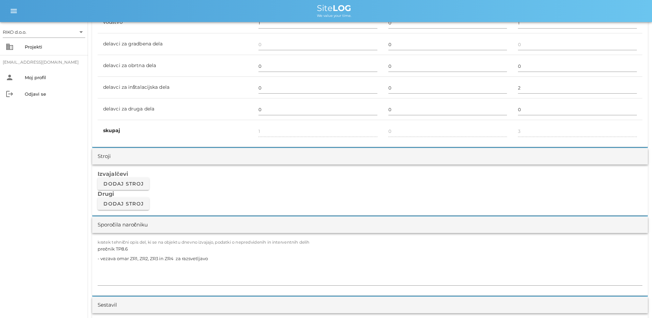
scroll to position [481, 0]
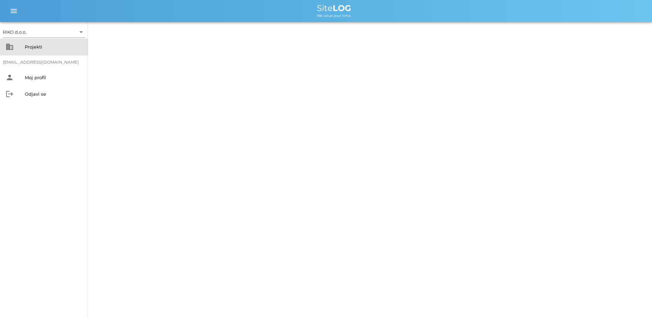
click at [38, 46] on div "Projekti" at bounding box center [54, 46] width 58 height 5
click at [35, 43] on div "Projekti" at bounding box center [54, 46] width 58 height 11
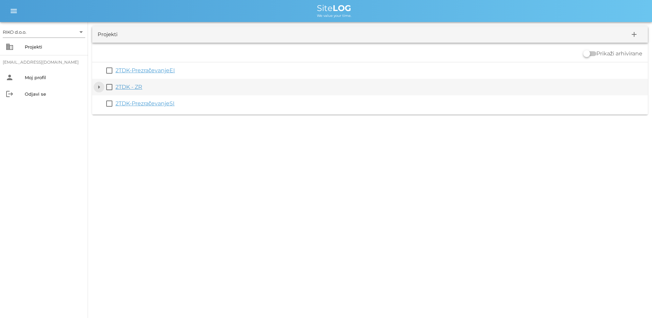
click at [97, 84] on button "arrow_drop_down" at bounding box center [99, 87] width 8 height 8
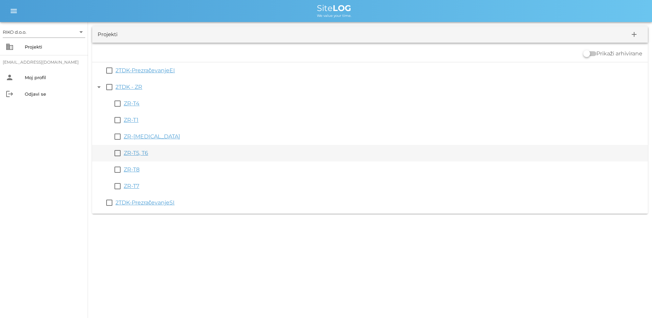
click at [139, 151] on link "ZR-T5, T6" at bounding box center [136, 153] width 24 height 7
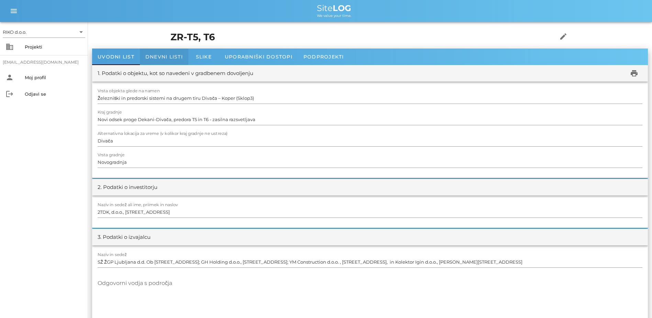
click at [151, 52] on div "Dnevni listi" at bounding box center [164, 56] width 48 height 16
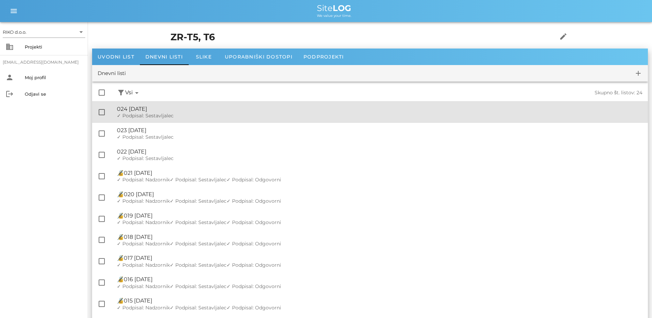
drag, startPoint x: 149, startPoint y: 115, endPoint x: 214, endPoint y: 114, distance: 65.3
click at [149, 115] on span "✓ Podpisal: Sestavljalec" at bounding box center [145, 115] width 57 height 6
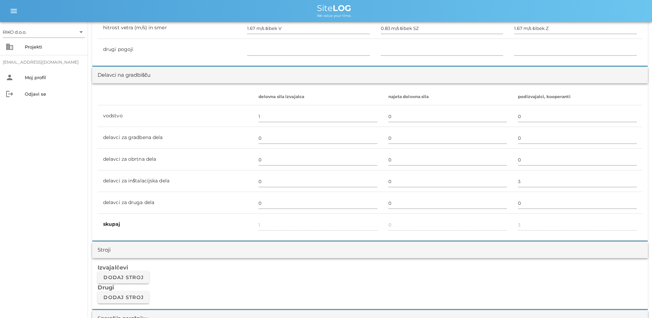
scroll to position [447, 0]
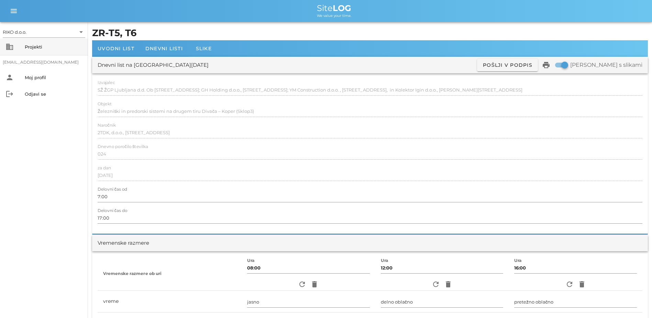
click at [24, 47] on div "business Projekti" at bounding box center [44, 46] width 88 height 16
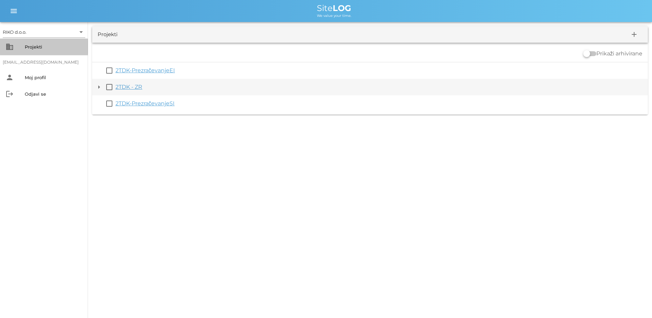
click at [100, 91] on button "arrow_drop_down" at bounding box center [99, 87] width 8 height 8
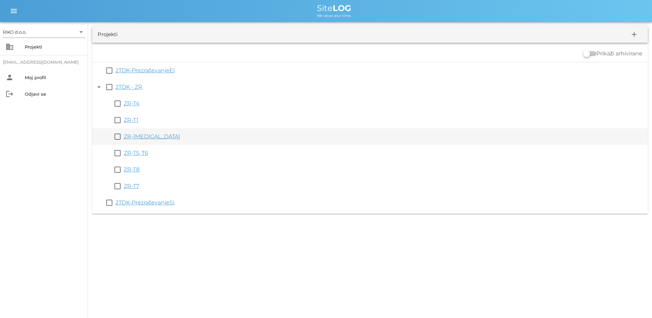
click at [133, 134] on link "ZR-[MEDICAL_DATA]" at bounding box center [152, 136] width 56 height 7
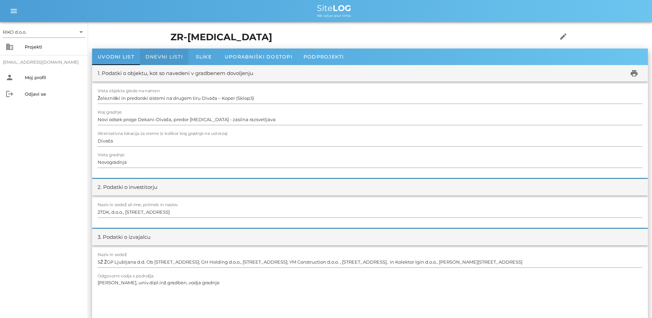
click at [172, 51] on div "Dnevni listi" at bounding box center [164, 56] width 48 height 16
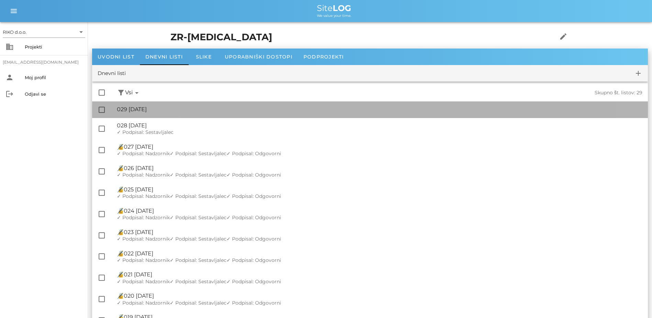
click at [179, 110] on div "🔏 029 [GEOGRAPHIC_DATA][DATE]" at bounding box center [379, 109] width 525 height 7
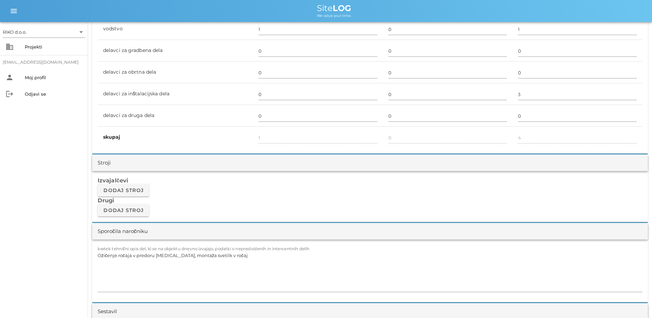
scroll to position [481, 0]
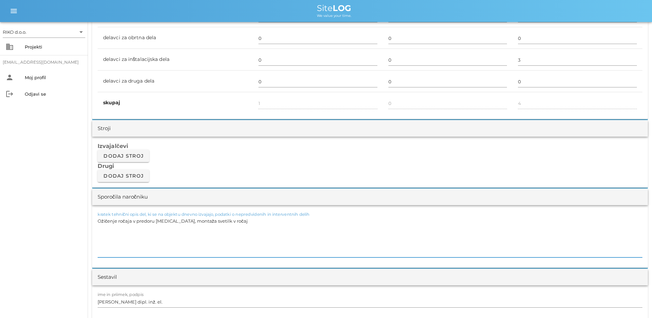
drag, startPoint x: 229, startPoint y: 219, endPoint x: 67, endPoint y: 222, distance: 162.6
click at [51, 223] on div "RIKO d.o.o. arrow_drop_down business Projekti [EMAIL_ADDRESS][DOMAIN_NAME] pers…" at bounding box center [326, 310] width 652 height 1582
paste textarea "-Izdelava bypasov v [MEDICAL_DATA], T6-5 -Barvanje podstavkov kandelabrov z bit…"
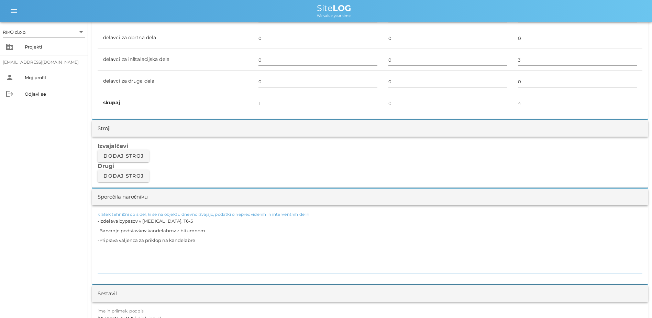
drag, startPoint x: 163, startPoint y: 221, endPoint x: 148, endPoint y: 222, distance: 14.8
click at [148, 222] on textarea "-Izdelava bypasov v [MEDICAL_DATA], T6-5 -Barvanje podstavkov kandelabrov z bit…" at bounding box center [370, 245] width 545 height 58
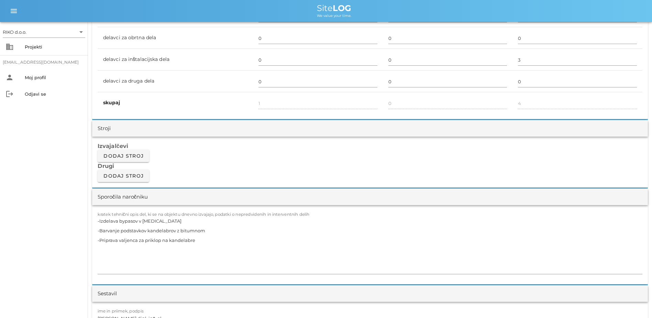
click at [61, 221] on div "RIKO d.o.o. arrow_drop_down business Projekti [EMAIL_ADDRESS][DOMAIN_NAME] pers…" at bounding box center [44, 170] width 88 height 296
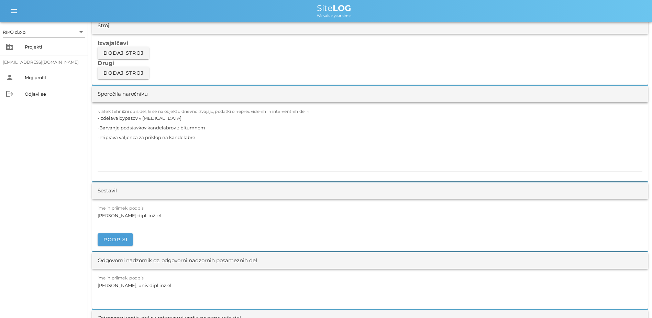
scroll to position [584, 0]
click at [117, 240] on span "Podpiši" at bounding box center [115, 239] width 24 height 6
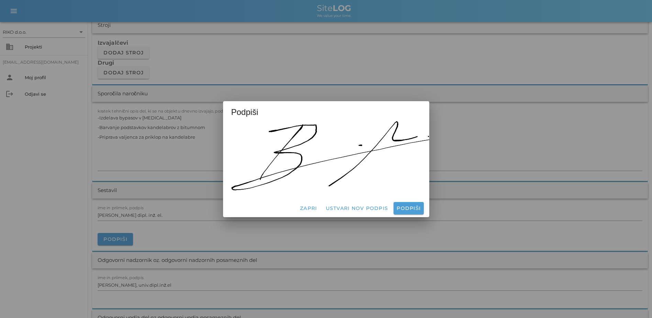
click at [424, 209] on div "Zapri Ustvari nov podpis Podpiši" at bounding box center [326, 208] width 206 height 18
click at [405, 207] on span "Podpiši" at bounding box center [408, 208] width 24 height 6
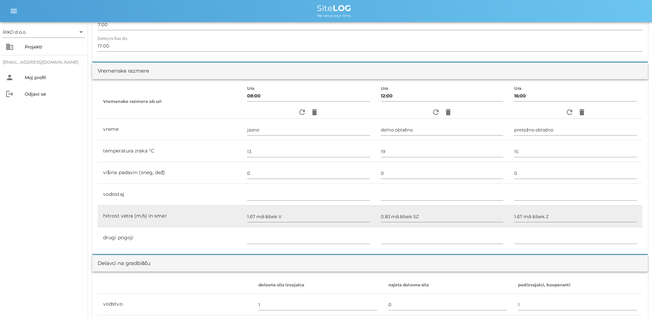
scroll to position [0, 0]
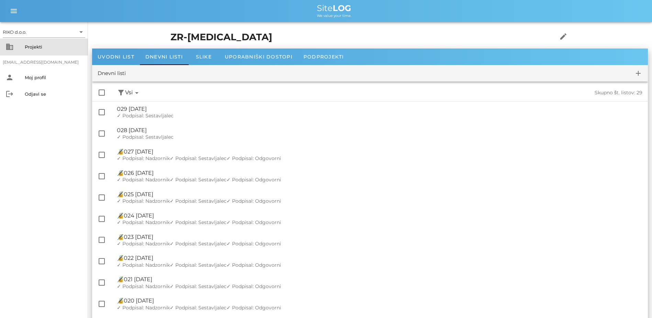
click at [36, 47] on div "Projekti" at bounding box center [54, 46] width 58 height 5
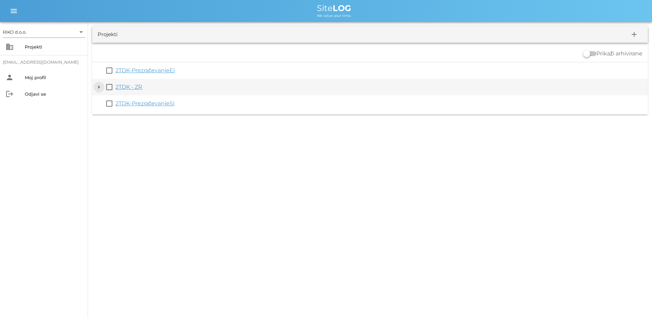
click at [97, 87] on button "arrow_drop_down" at bounding box center [99, 87] width 8 height 8
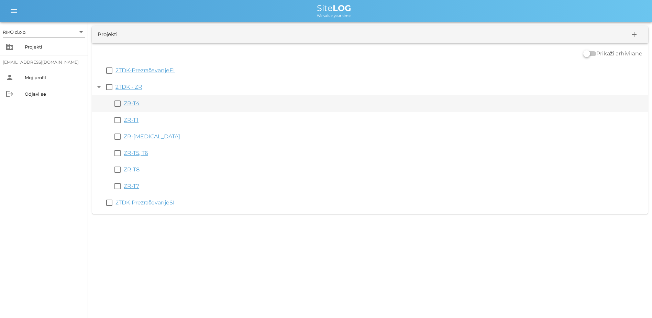
click at [138, 102] on link "ZR-T4" at bounding box center [132, 103] width 16 height 7
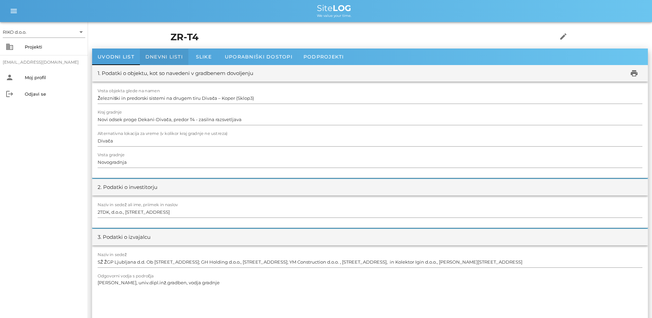
click at [172, 57] on span "Dnevni listi" at bounding box center [163, 57] width 37 height 6
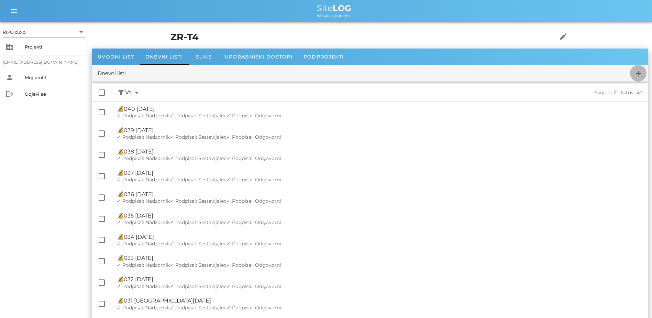
click at [644, 75] on span "add" at bounding box center [638, 73] width 16 height 8
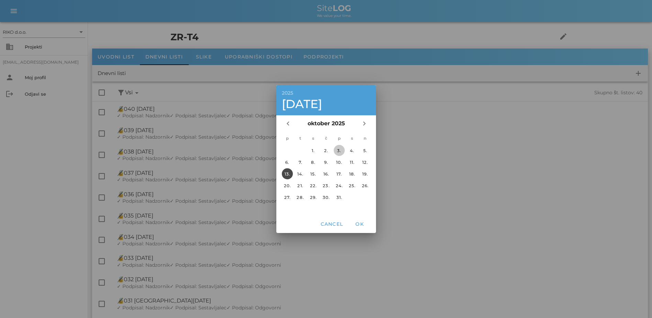
click at [340, 150] on div "3." at bounding box center [338, 150] width 11 height 5
drag, startPoint x: 355, startPoint y: 225, endPoint x: 350, endPoint y: 223, distance: 6.1
click at [355, 225] on span "OK" at bounding box center [359, 224] width 16 height 6
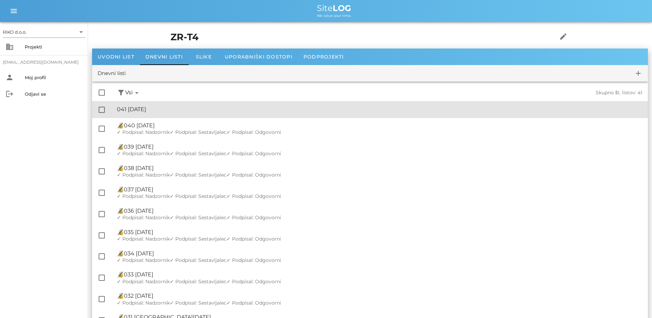
click at [200, 113] on div "🔏 041 [DATE] ✓ Podpisal: Nadzornik ✓ Podpisal: Sestavljalec ✓ Podpisal: Odgovor…" at bounding box center [379, 109] width 525 height 15
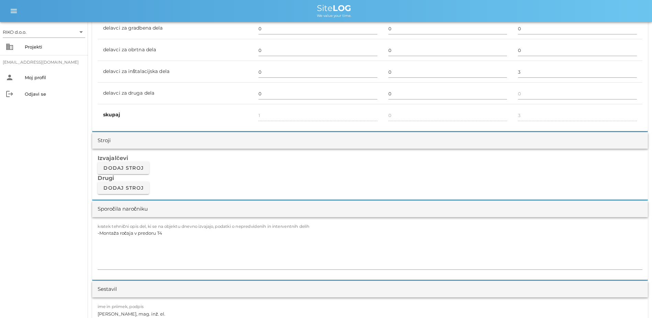
scroll to position [481, 0]
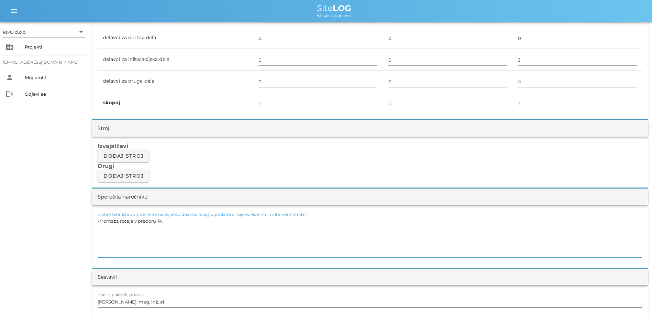
drag, startPoint x: 173, startPoint y: 223, endPoint x: -1, endPoint y: 222, distance: 174.6
click at [0, 222] on html "RIKO d.o.o. arrow_drop_down business Projekti [EMAIL_ADDRESS][DOMAIN_NAME] pers…" at bounding box center [326, 310] width 652 height 1582
paste textarea "TP4.2, T6-T7 -Vrtanje lukenj za sidranje kandelabrov na platoju med T6 n T7 in …"
click at [127, 225] on textarea "TP4.2, T6-T7 -Vrtanje lukenj za sidranje kandelabrov na platoju med T6 n T7 in …" at bounding box center [370, 236] width 545 height 41
drag, startPoint x: 244, startPoint y: 222, endPoint x: 186, endPoint y: 222, distance: 58.1
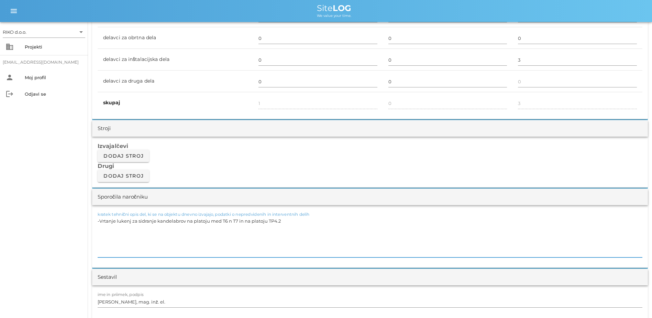
click at [186, 222] on textarea "-Vrtanje lukenj za sidranje kandelabrov na platoju med T6 n T7 in na platoju TP…" at bounding box center [370, 236] width 545 height 41
drag, startPoint x: 47, startPoint y: 236, endPoint x: 141, endPoint y: 239, distance: 93.2
click at [52, 237] on div "RIKO d.o.o. arrow_drop_down business Projekti [EMAIL_ADDRESS][DOMAIN_NAME] pers…" at bounding box center [44, 170] width 88 height 296
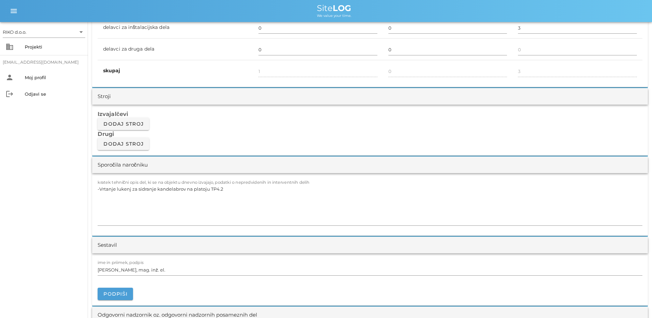
scroll to position [584, 0]
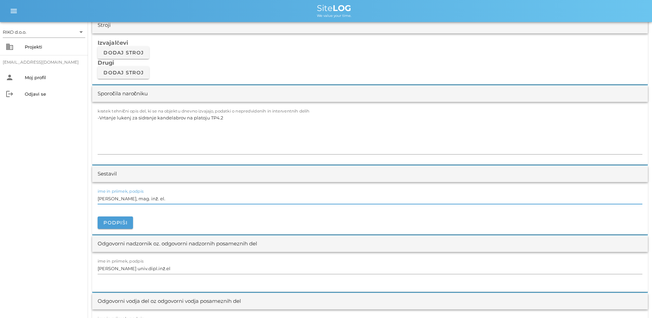
drag, startPoint x: 134, startPoint y: 199, endPoint x: 71, endPoint y: 195, distance: 63.0
click at [71, 195] on div "RIKO d.o.o. arrow_drop_down business Projekti [EMAIL_ADDRESS][DOMAIN_NAME] pers…" at bounding box center [326, 207] width 652 height 1582
click at [116, 220] on span "Podpiši" at bounding box center [115, 222] width 24 height 6
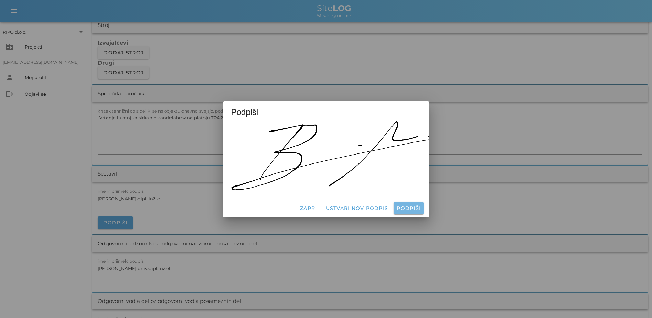
click at [418, 205] on span "Podpiši" at bounding box center [408, 208] width 24 height 6
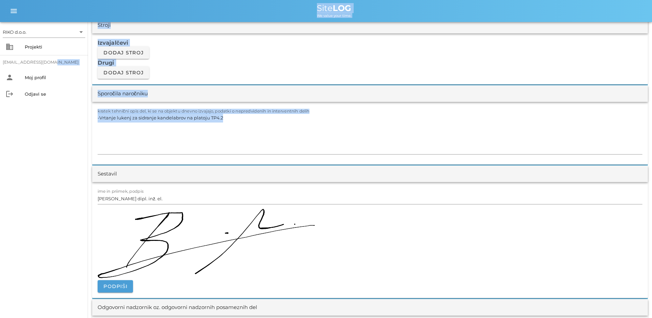
drag, startPoint x: -1, startPoint y: 164, endPoint x: 22, endPoint y: 173, distance: 24.8
click at [7, 168] on div "RIKO d.o.o. arrow_drop_down business Projekti [EMAIL_ADDRESS][DOMAIN_NAME] pers…" at bounding box center [44, 170] width 88 height 296
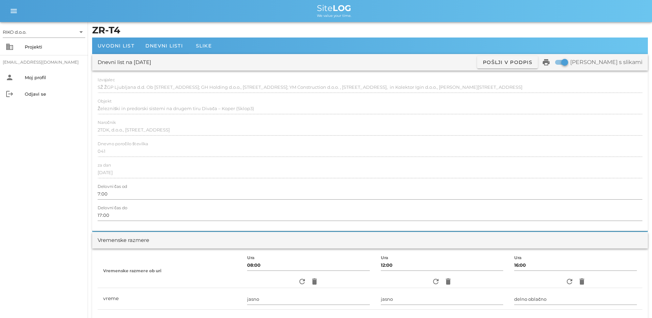
scroll to position [0, 0]
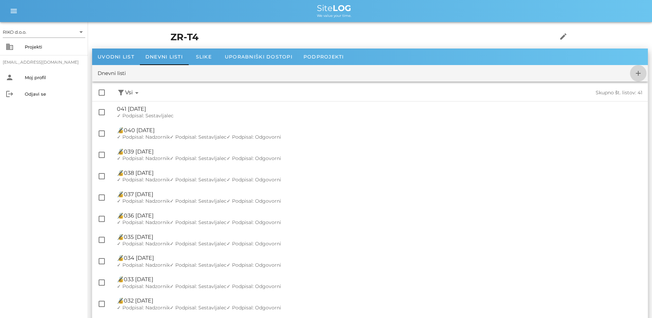
click at [639, 71] on icon "add" at bounding box center [638, 73] width 8 height 8
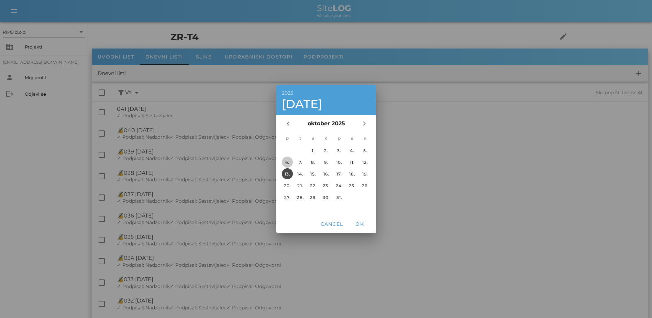
click at [283, 164] on div "6." at bounding box center [286, 161] width 11 height 5
click at [361, 225] on span "OK" at bounding box center [359, 224] width 16 height 6
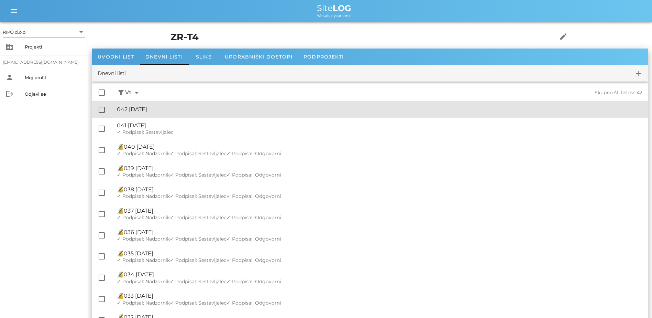
click at [179, 109] on div "🔏 042 [DATE]" at bounding box center [379, 109] width 525 height 7
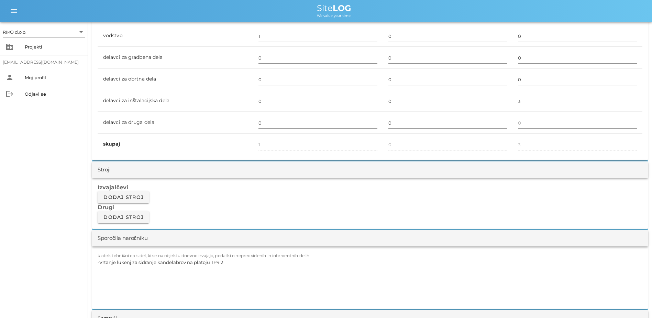
scroll to position [447, 0]
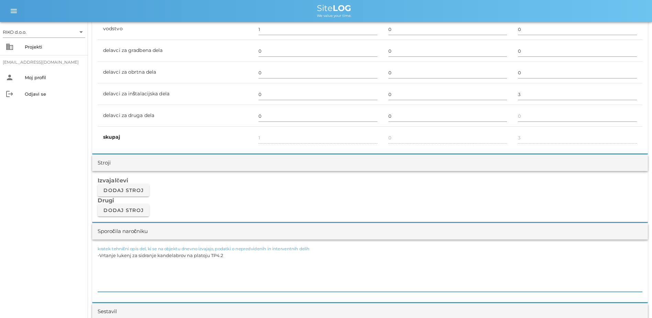
drag, startPoint x: 230, startPoint y: 252, endPoint x: -1, endPoint y: 253, distance: 231.0
paste textarea "niveliranje ročaja v T4 -Priprava bypasov"
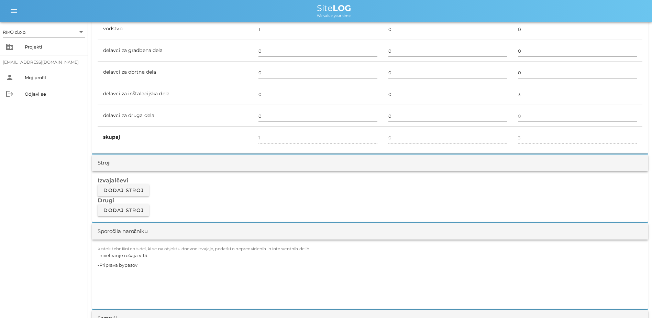
click at [34, 266] on div "RIKO d.o.o. arrow_drop_down business Projekti [EMAIL_ADDRESS][DOMAIN_NAME] pers…" at bounding box center [44, 170] width 88 height 296
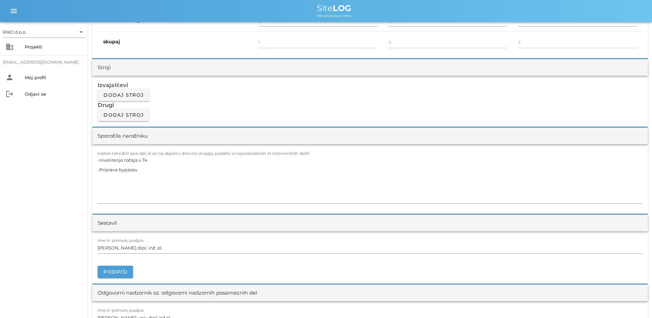
scroll to position [550, 0]
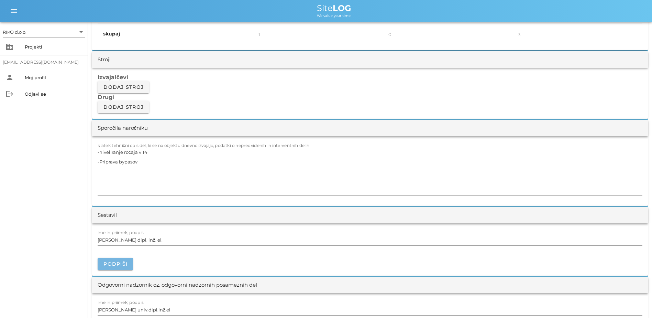
click at [106, 261] on span "Podpiši" at bounding box center [115, 264] width 24 height 6
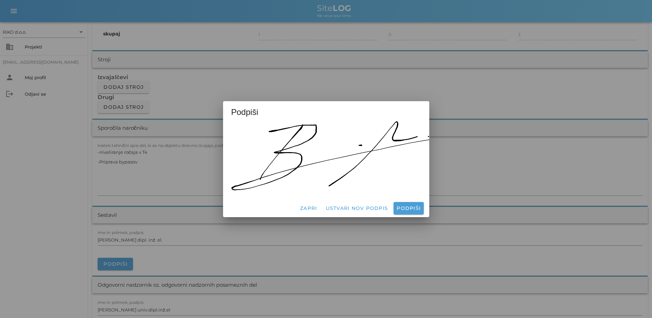
click at [411, 212] on div "Zapri Ustvari nov podpis Podpiši" at bounding box center [326, 208] width 206 height 18
click at [411, 208] on button "Podpiši" at bounding box center [409, 208] width 30 height 12
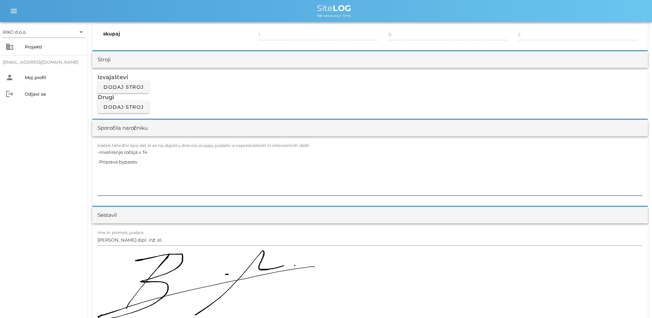
click at [153, 170] on textarea "-niveliranje ročaja v T4 -Priprava bypasov" at bounding box center [370, 171] width 545 height 48
click at [150, 165] on textarea "-niveliranje ročaja v T4 -Priprava bypasov" at bounding box center [370, 171] width 545 height 48
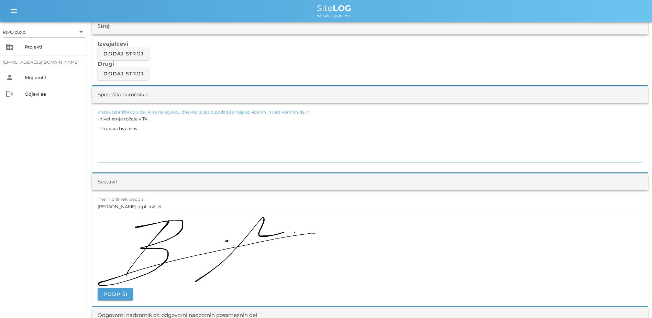
scroll to position [653, 0]
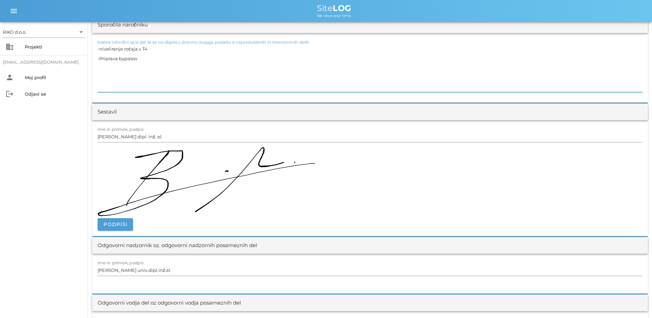
drag, startPoint x: 103, startPoint y: 161, endPoint x: 99, endPoint y: 161, distance: 3.5
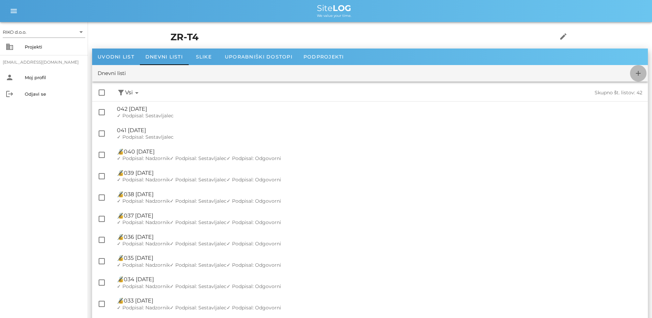
click at [642, 78] on button "add" at bounding box center [638, 73] width 16 height 16
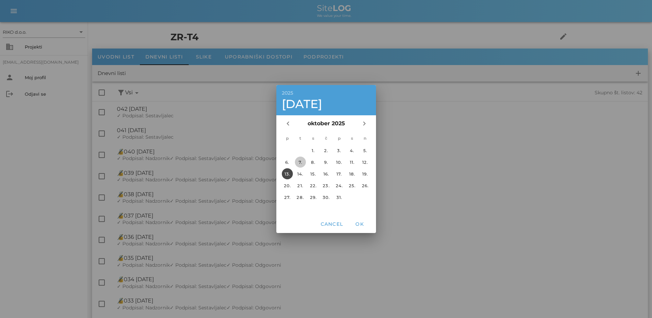
click at [304, 161] on div "7." at bounding box center [300, 161] width 11 height 5
click at [361, 222] on span "OK" at bounding box center [359, 224] width 16 height 6
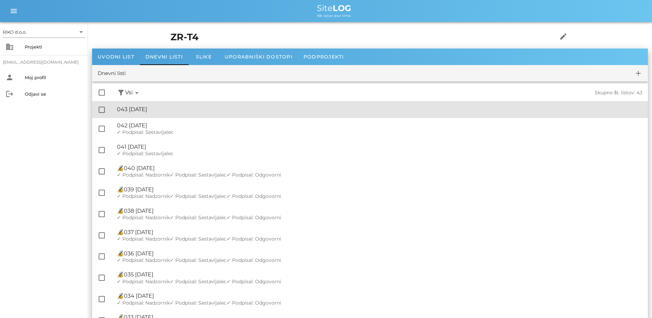
click at [163, 111] on div "🔏 043 [DATE]" at bounding box center [379, 109] width 525 height 7
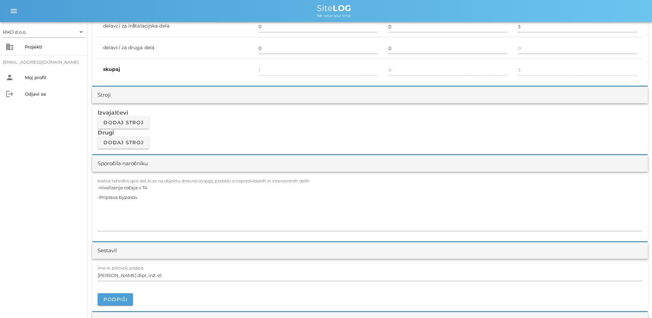
scroll to position [516, 0]
drag, startPoint x: 147, startPoint y: 197, endPoint x: 40, endPoint y: 168, distance: 110.9
click at [40, 168] on div "RIKO d.o.o. arrow_drop_down business Projekti [EMAIL_ADDRESS][DOMAIN_NAME] pers…" at bounding box center [326, 278] width 652 height 1589
paste textarea "Ožičenje ročaja v predoru T4"
click at [119, 294] on button "Podpiši" at bounding box center [115, 298] width 35 height 12
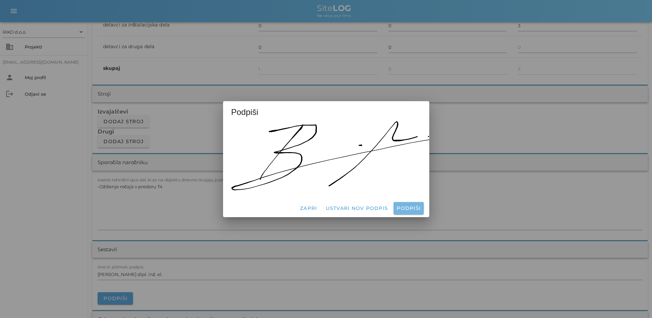
click at [404, 202] on button "Podpiši" at bounding box center [409, 208] width 30 height 12
